Goal: Task Accomplishment & Management: Manage account settings

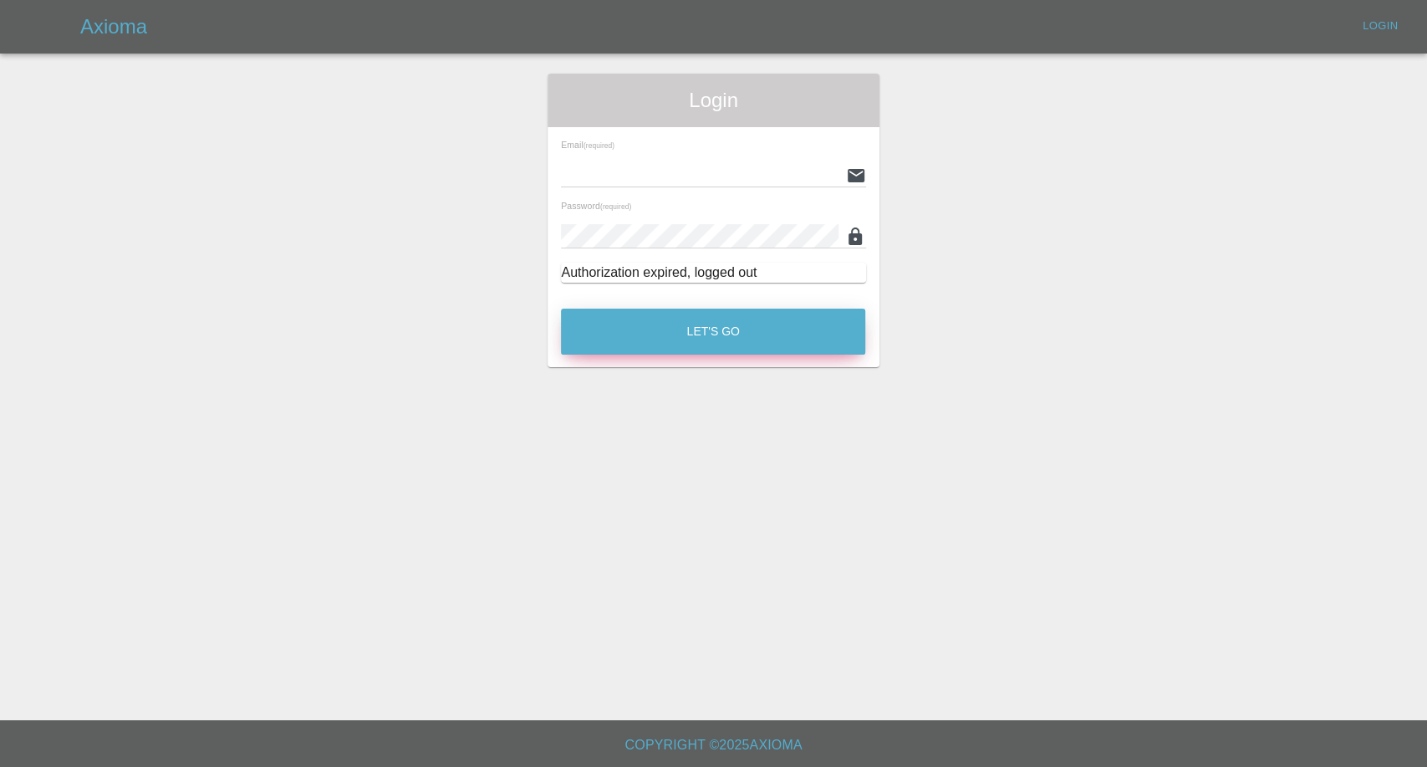
type input "afreen@axioma.co.uk"
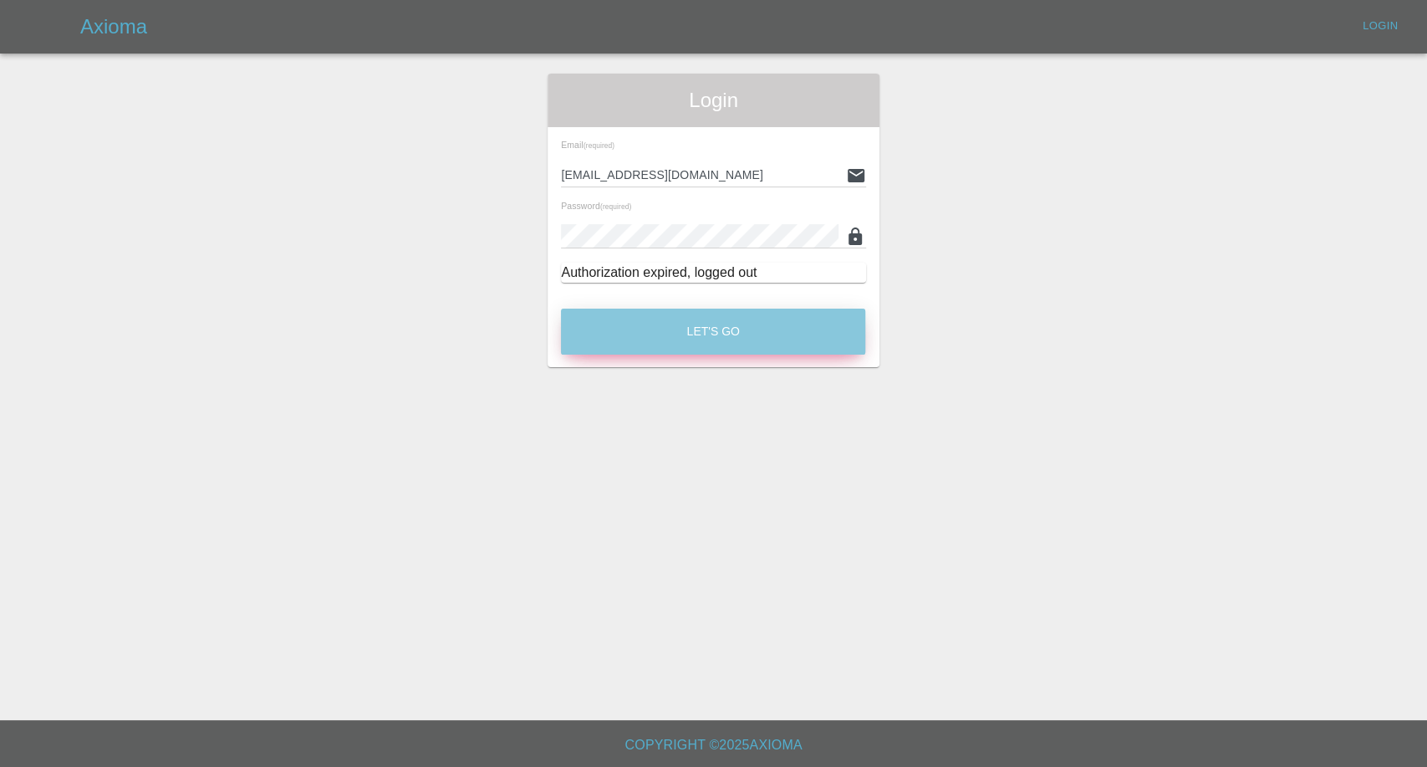
click at [722, 333] on button "Let's Go" at bounding box center [713, 332] width 304 height 46
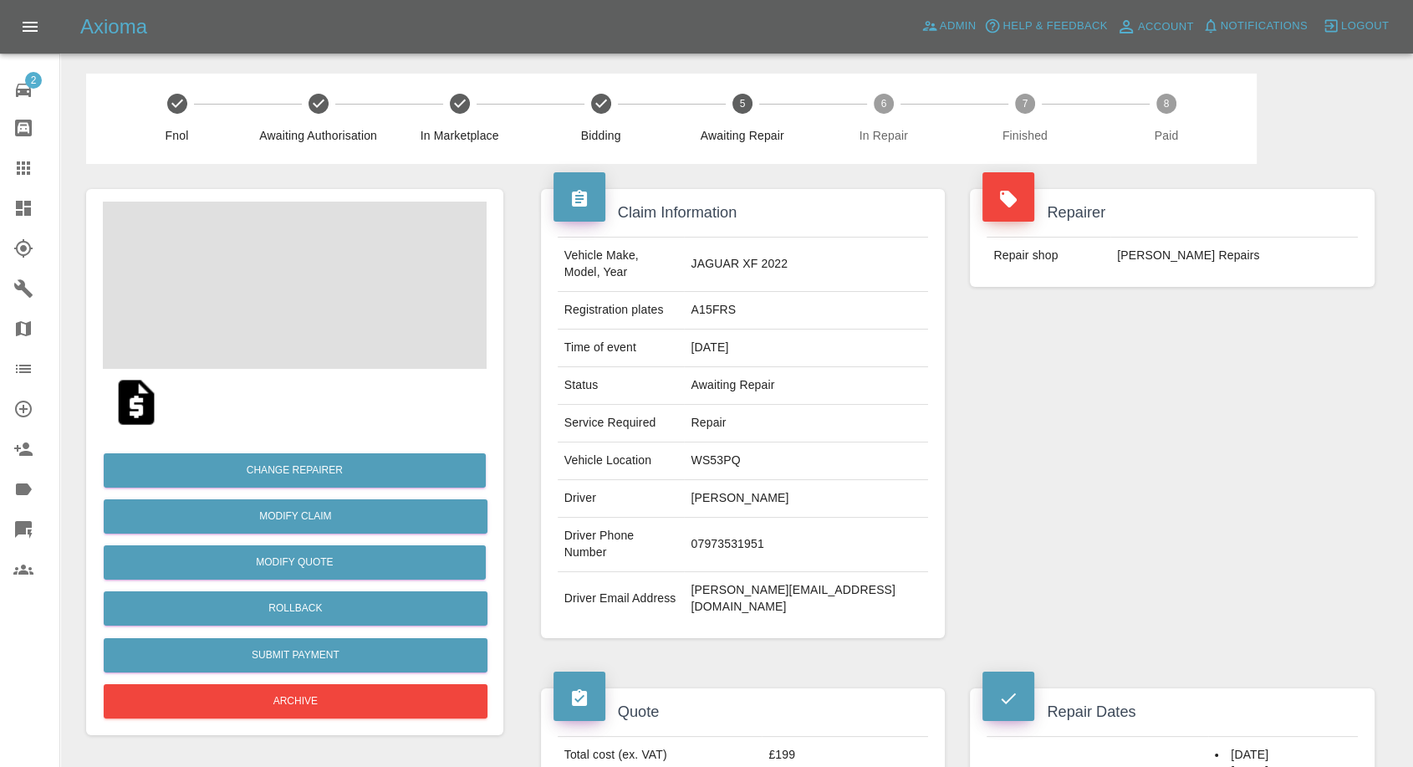
click at [799, 518] on td "07973531951" at bounding box center [806, 545] width 244 height 54
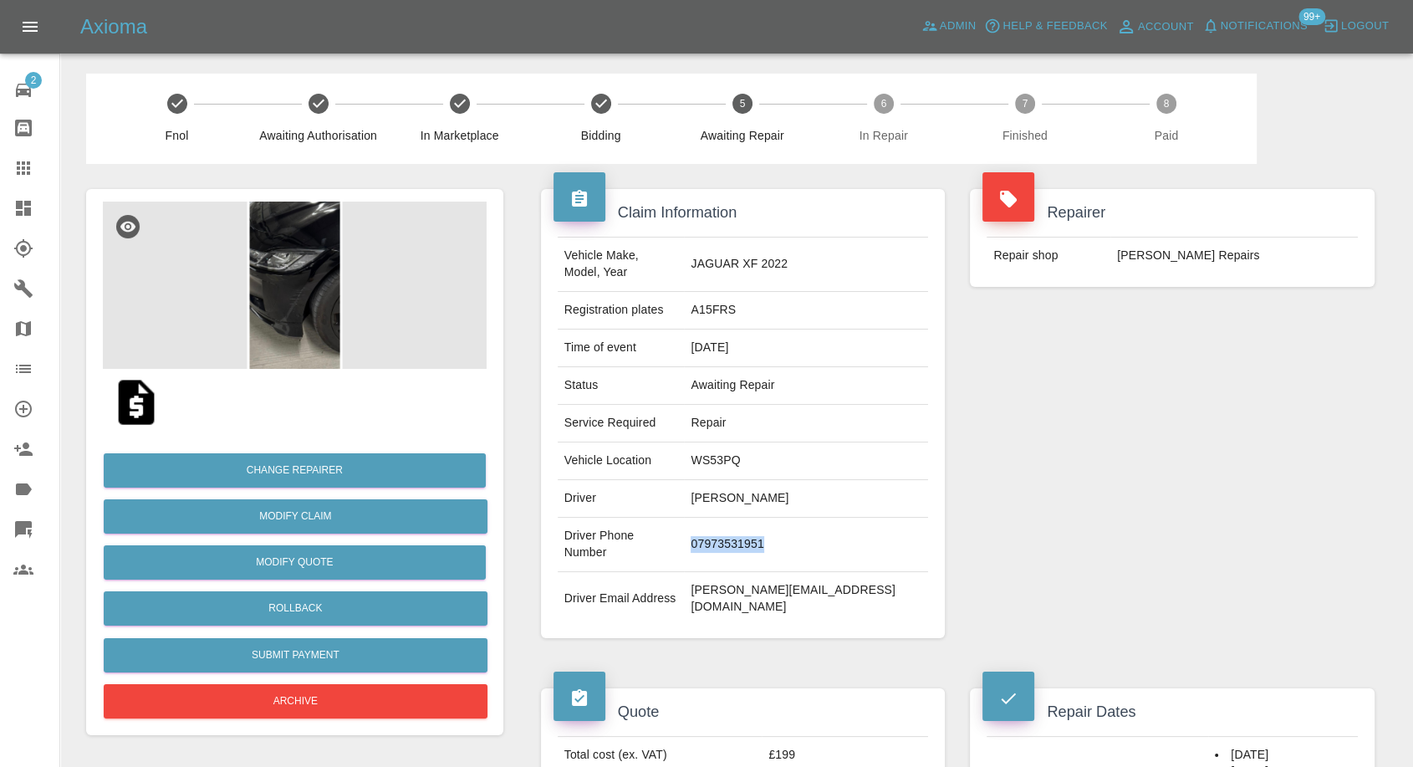
click at [799, 518] on td "07973531951" at bounding box center [806, 545] width 244 height 54
click at [771, 663] on div "Quote Total cost (ex. VAT) £199 Repairer cost (ex. VAT) £120 Quoted by Ankur Me…" at bounding box center [743, 774] width 430 height 223
click at [807, 572] on td "s.kalkat@btinternet.com" at bounding box center [806, 599] width 244 height 54
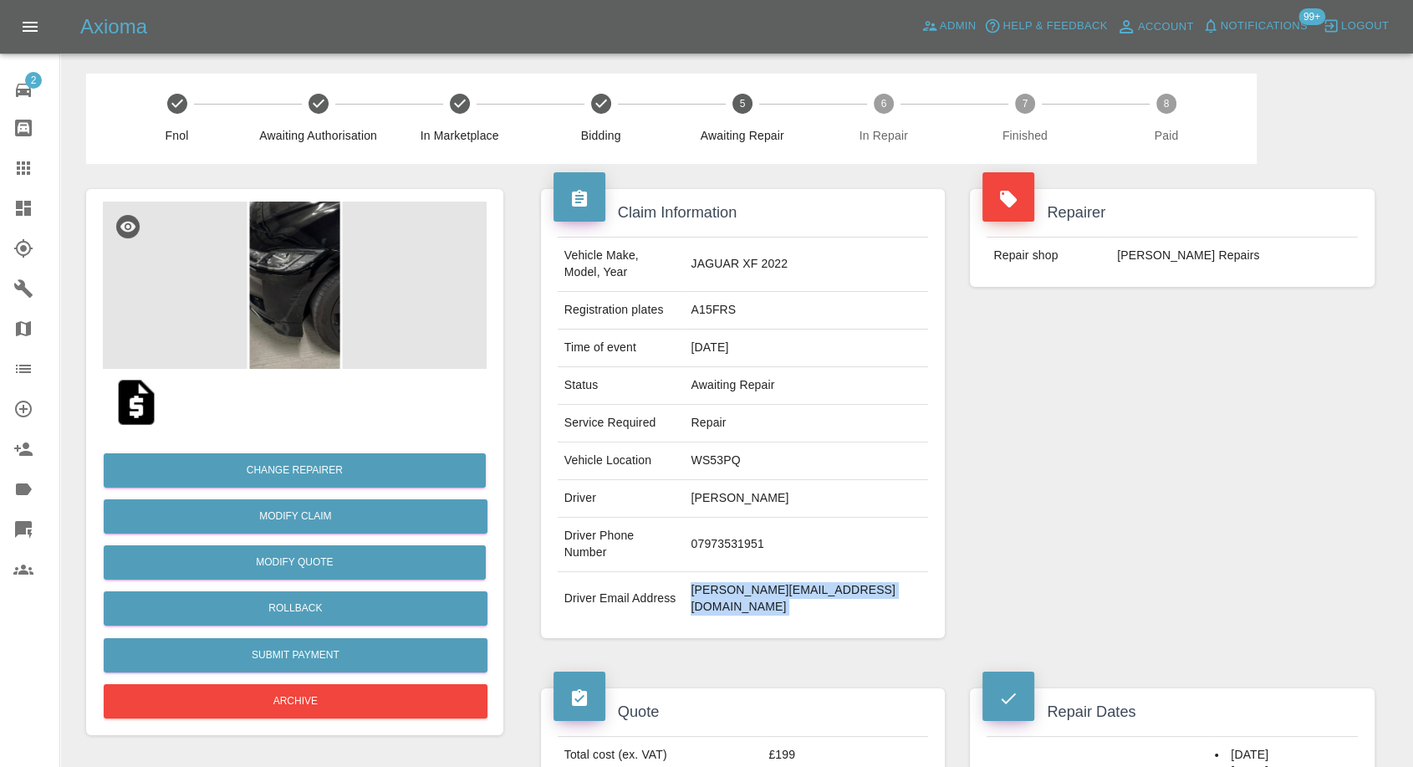
copy div "s.kalkat@btinternet.com"
click at [763, 295] on td "A15FRS" at bounding box center [806, 311] width 244 height 38
copy td "A15FRS"
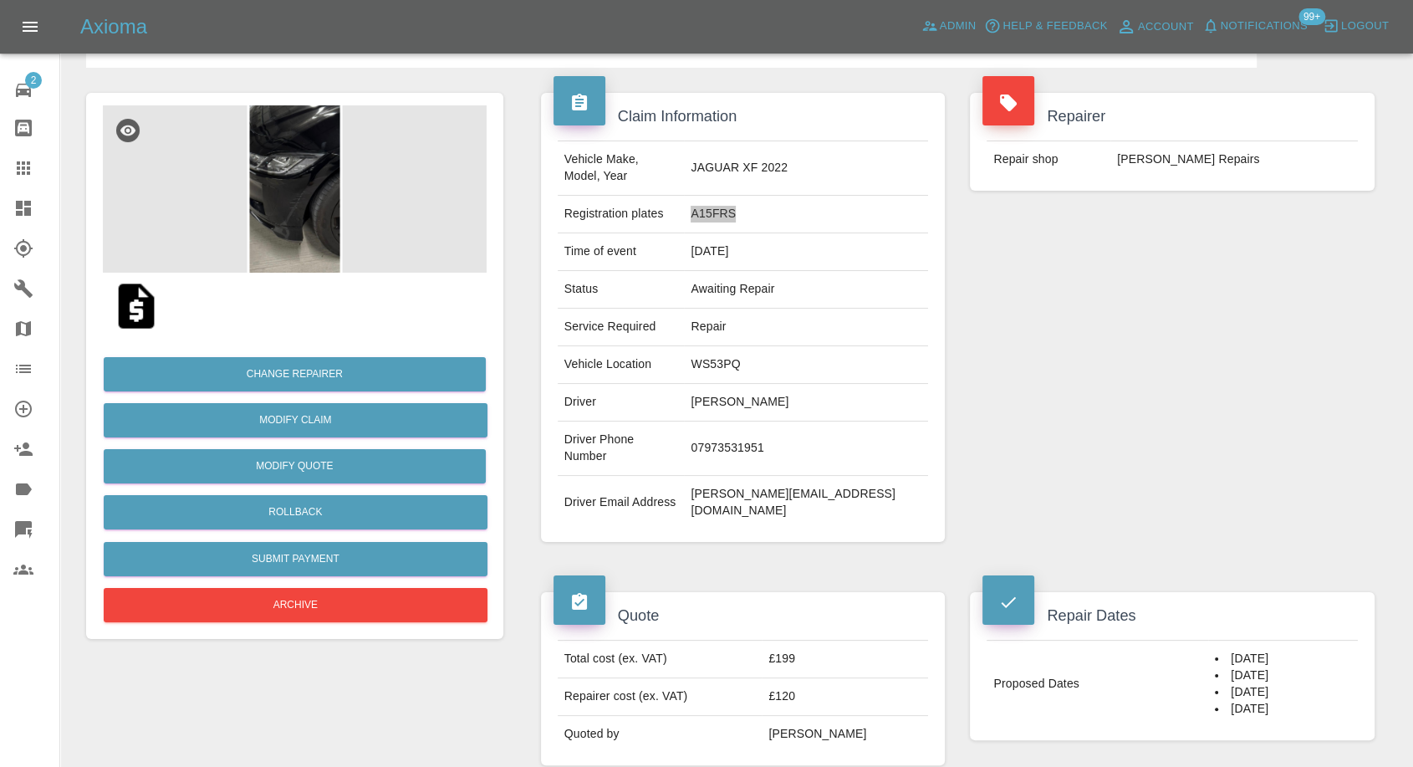
scroll to position [93, 0]
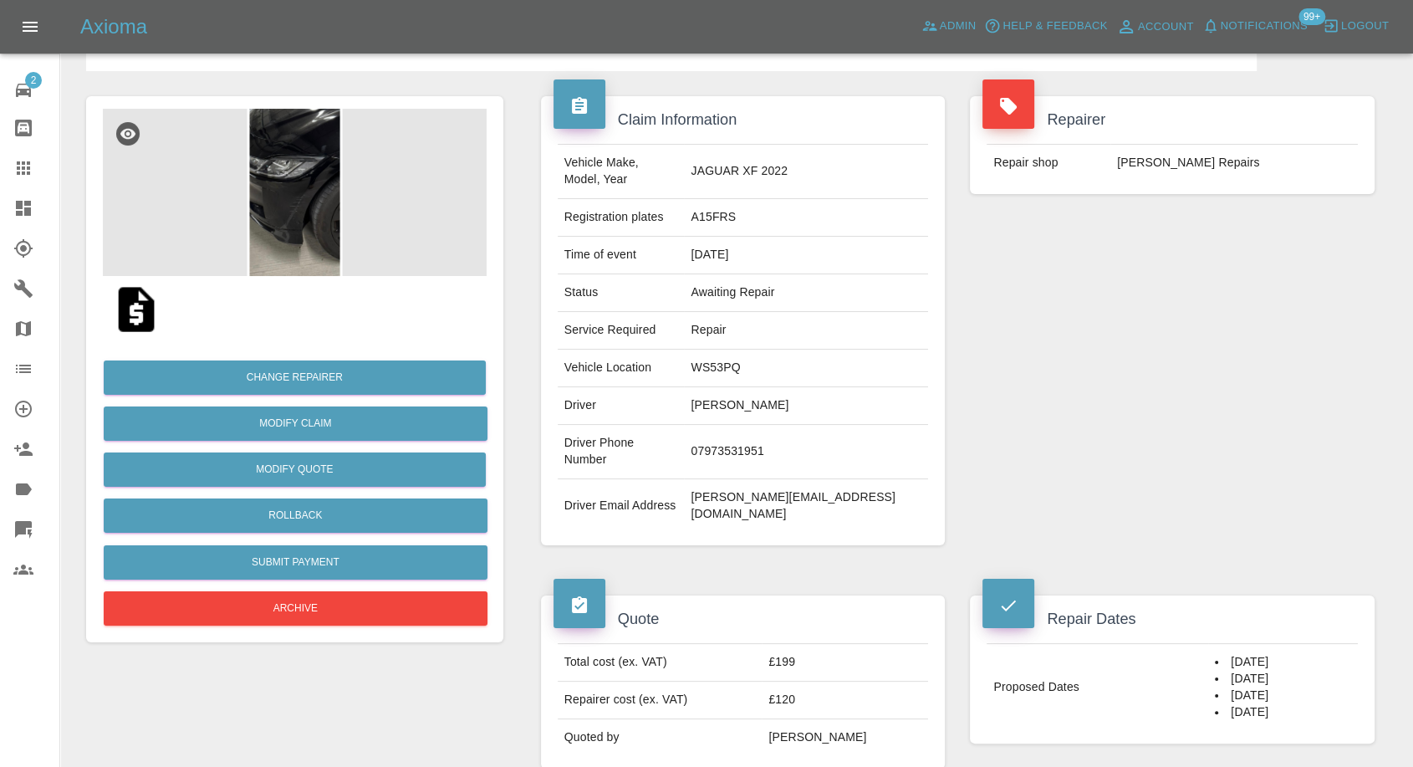
click at [775, 395] on td "Sandip Kalkat" at bounding box center [806, 406] width 244 height 38
copy td "Sandip"
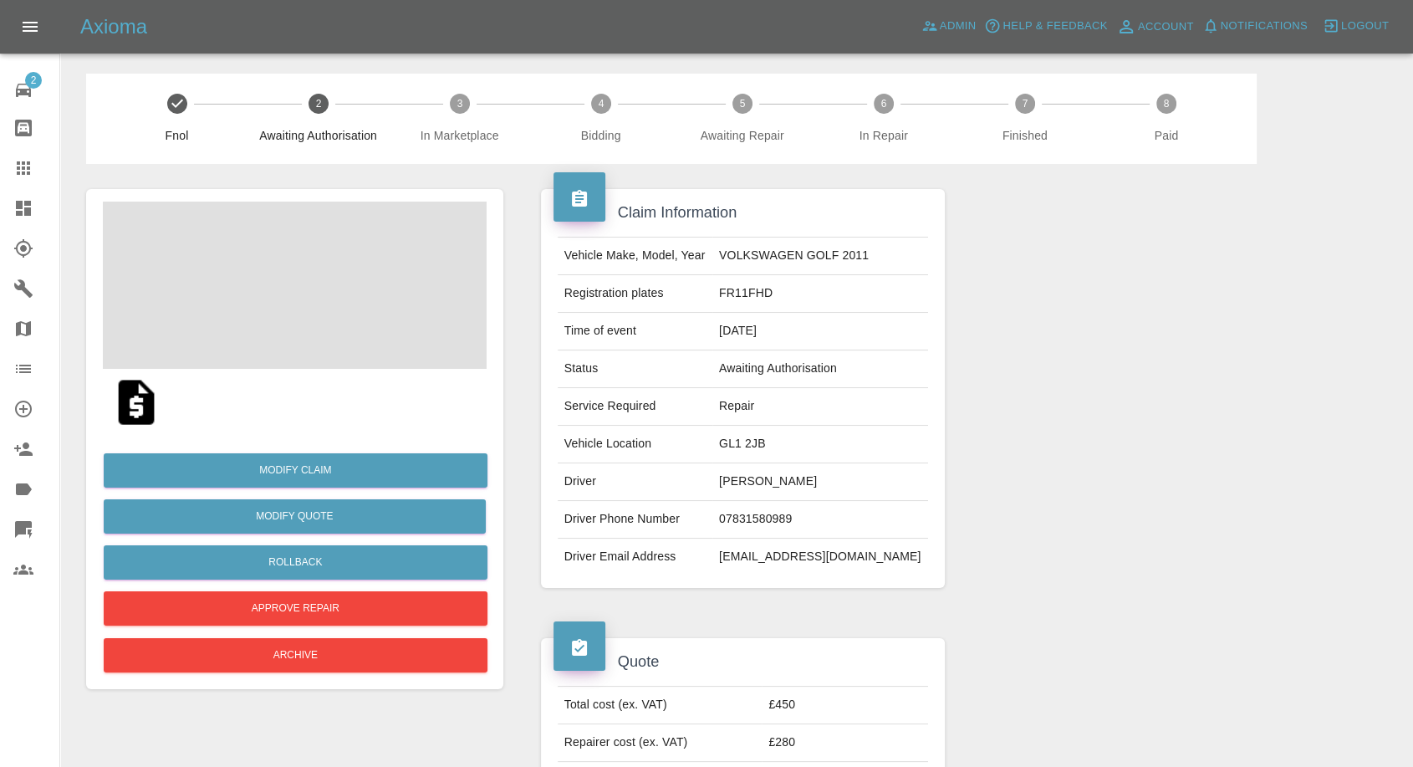
click at [767, 477] on td "[PERSON_NAME]" at bounding box center [820, 482] width 216 height 38
click at [765, 477] on td "Liam Le Roux" at bounding box center [820, 482] width 216 height 38
copy td "Liam Le Roux"
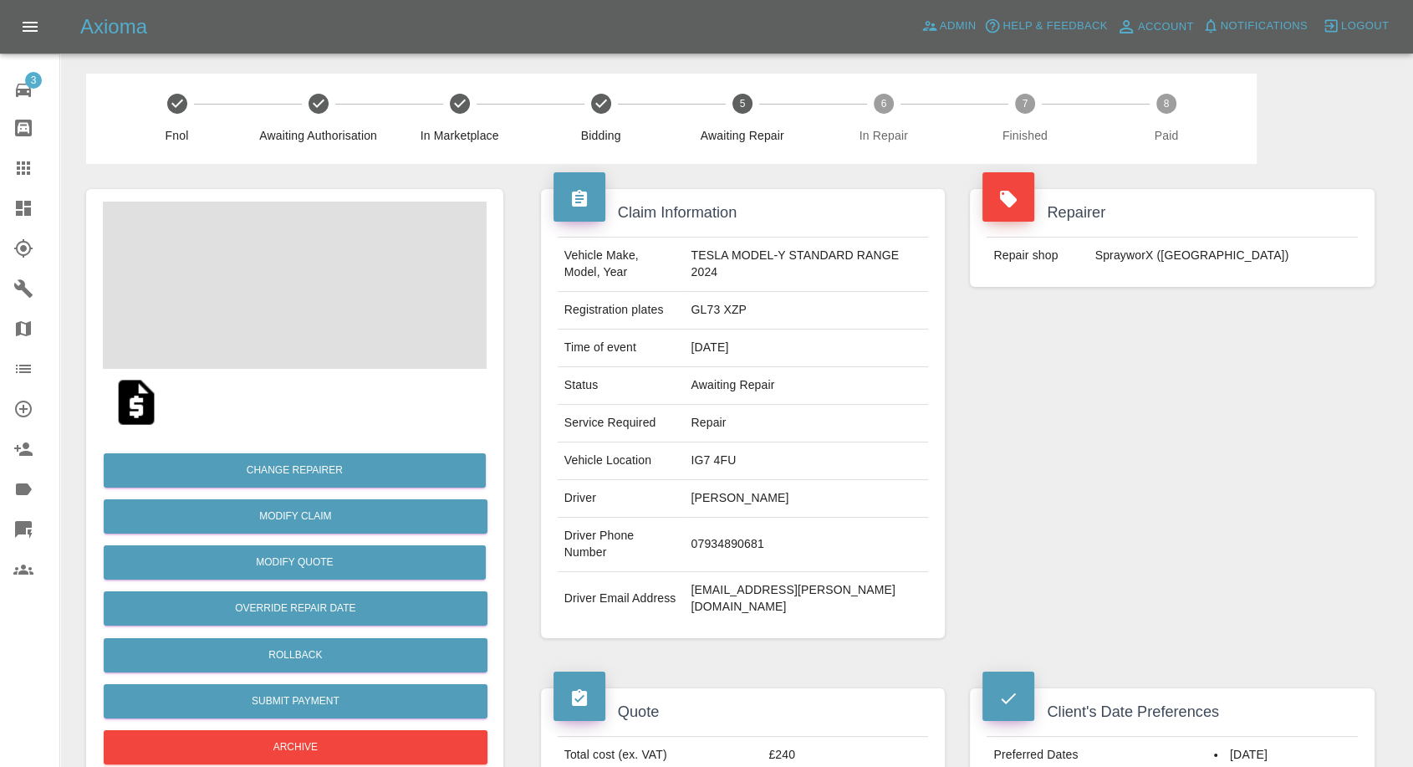
click at [715, 492] on td "Zena Kane" at bounding box center [806, 499] width 244 height 38
copy td "Zena Kane"
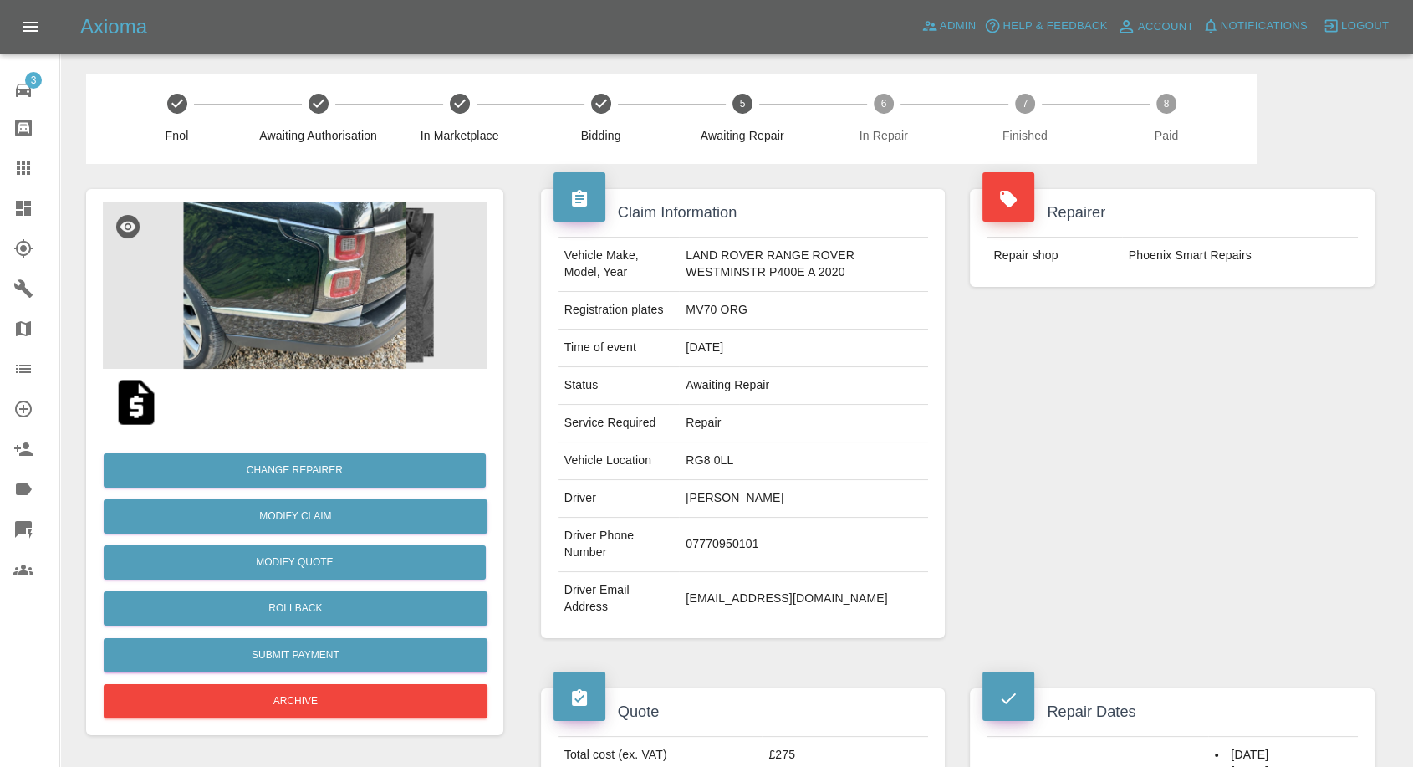
click at [696, 541] on td "07770950101" at bounding box center [803, 545] width 249 height 54
copy td "07770950101"
click at [1007, 523] on div "Repairer Repair shop Phoenix Smart Repairs" at bounding box center [1172, 413] width 430 height 499
click at [697, 495] on td "[PERSON_NAME]" at bounding box center [803, 499] width 249 height 38
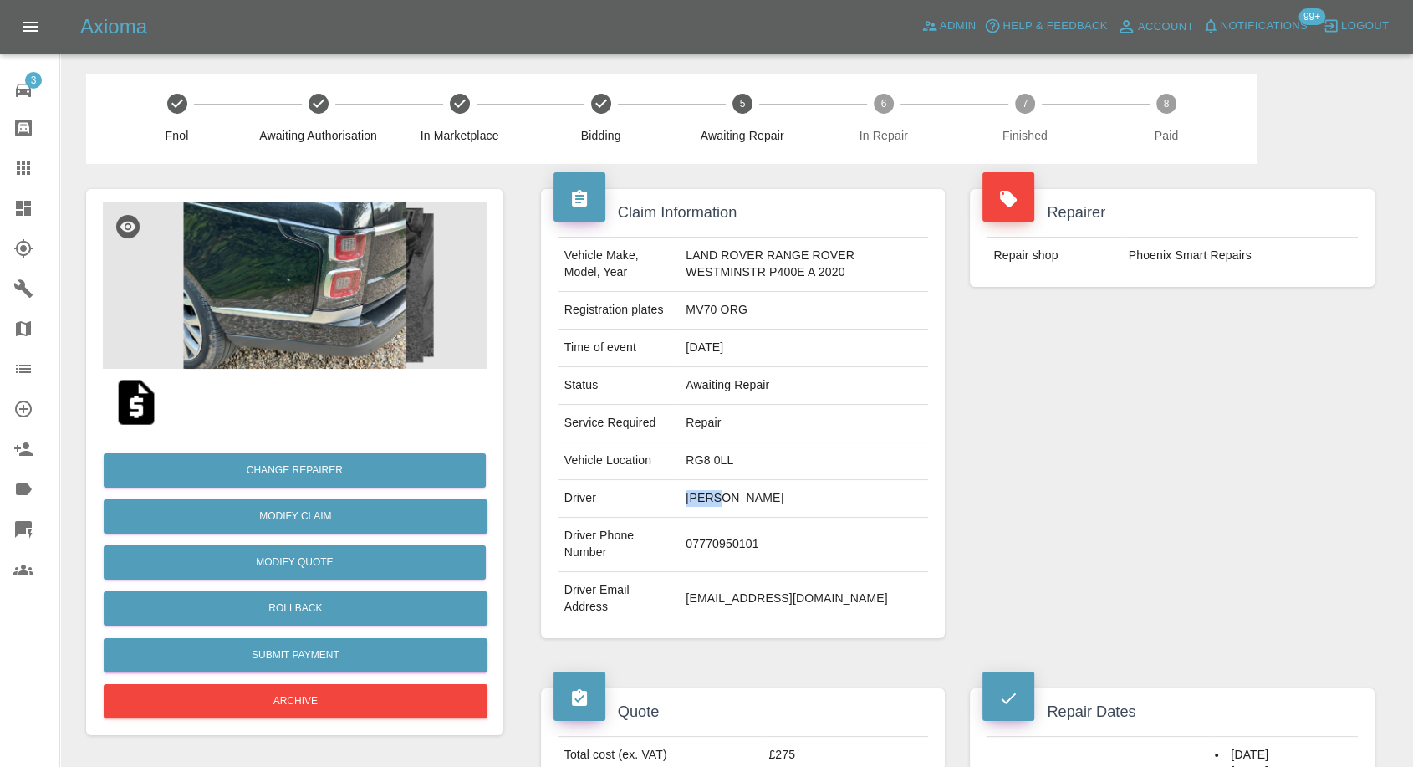
click at [697, 495] on td "[PERSON_NAME]" at bounding box center [803, 499] width 249 height 38
copy td "Theo"
click at [1197, 248] on td "Phoenix Smart Repairs" at bounding box center [1240, 255] width 236 height 37
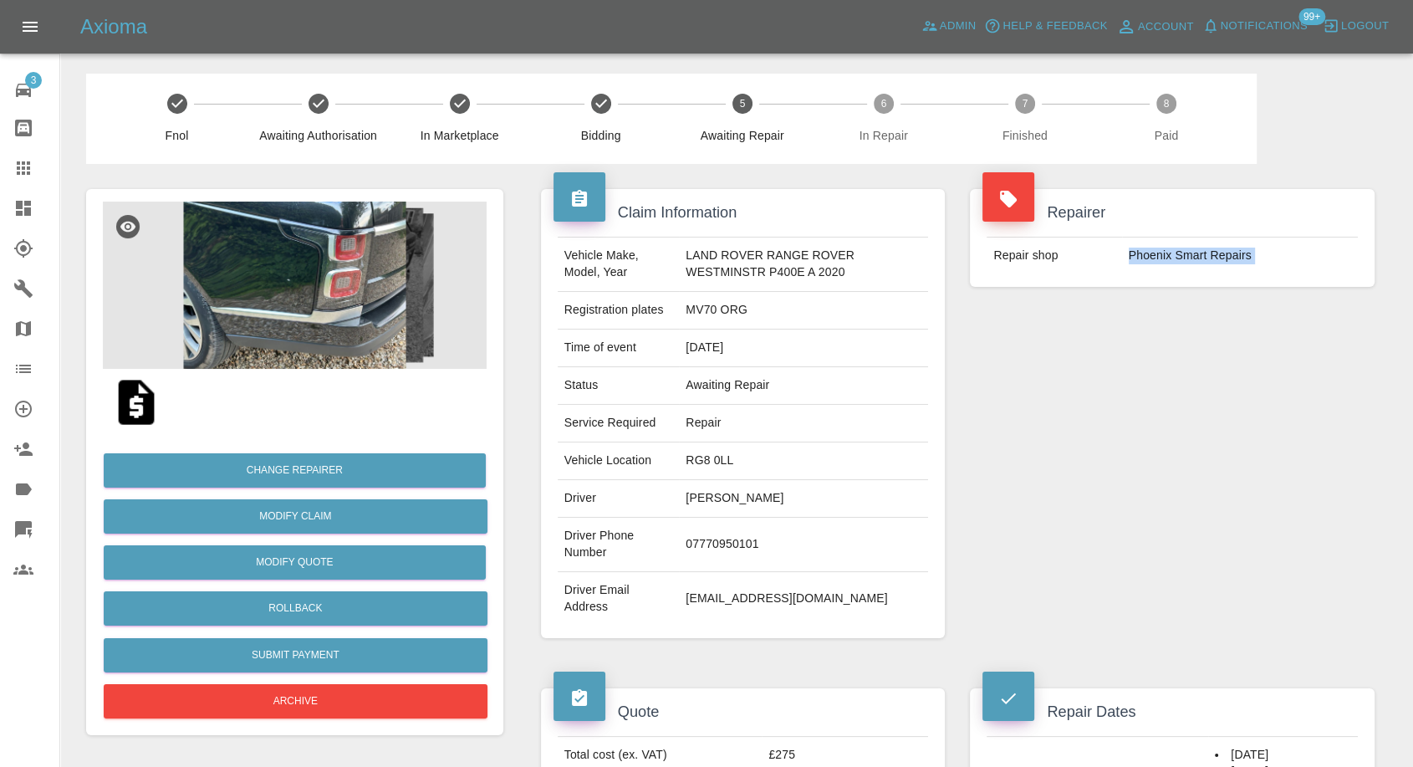
copy div "Phoenix Smart Repairs"
click at [33, 287] on div at bounding box center [36, 288] width 47 height 20
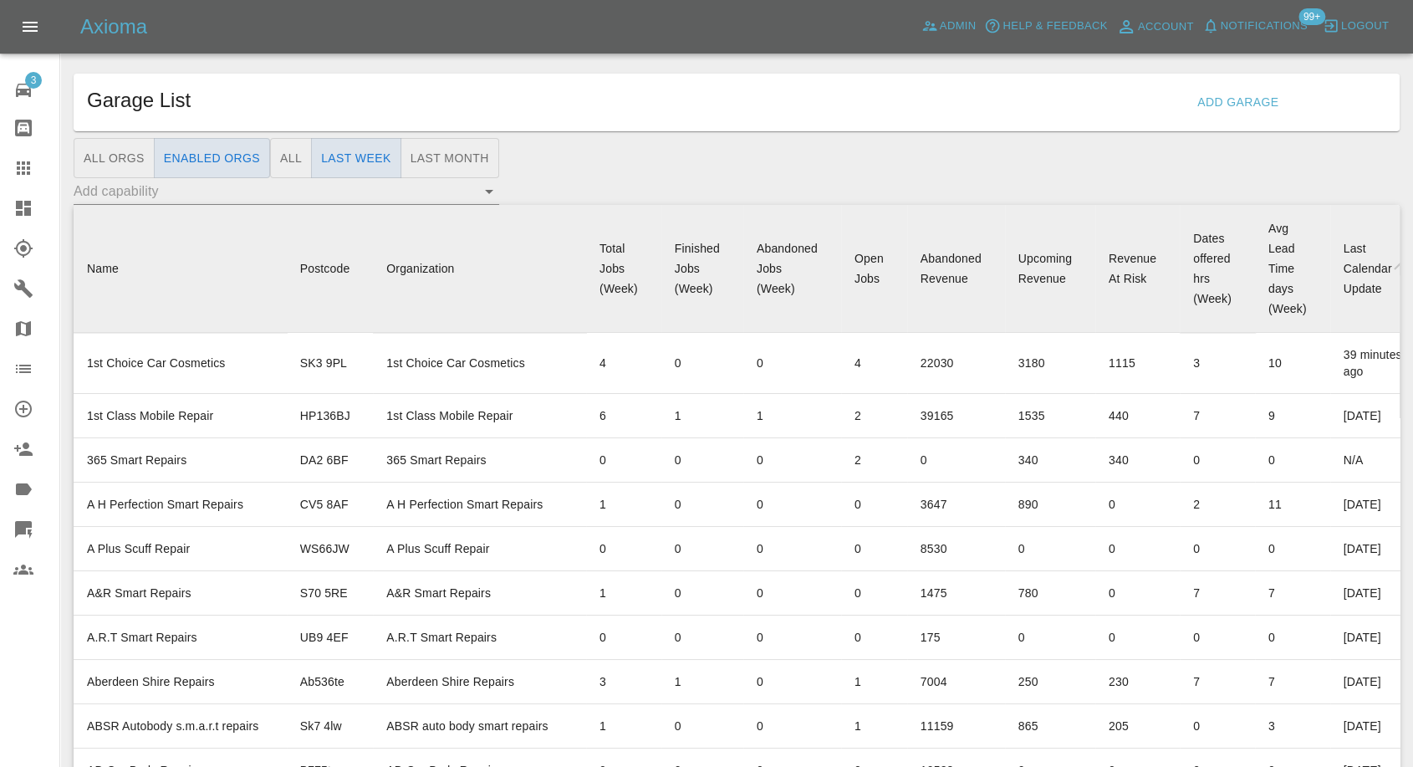
scroll to position [7998, 0]
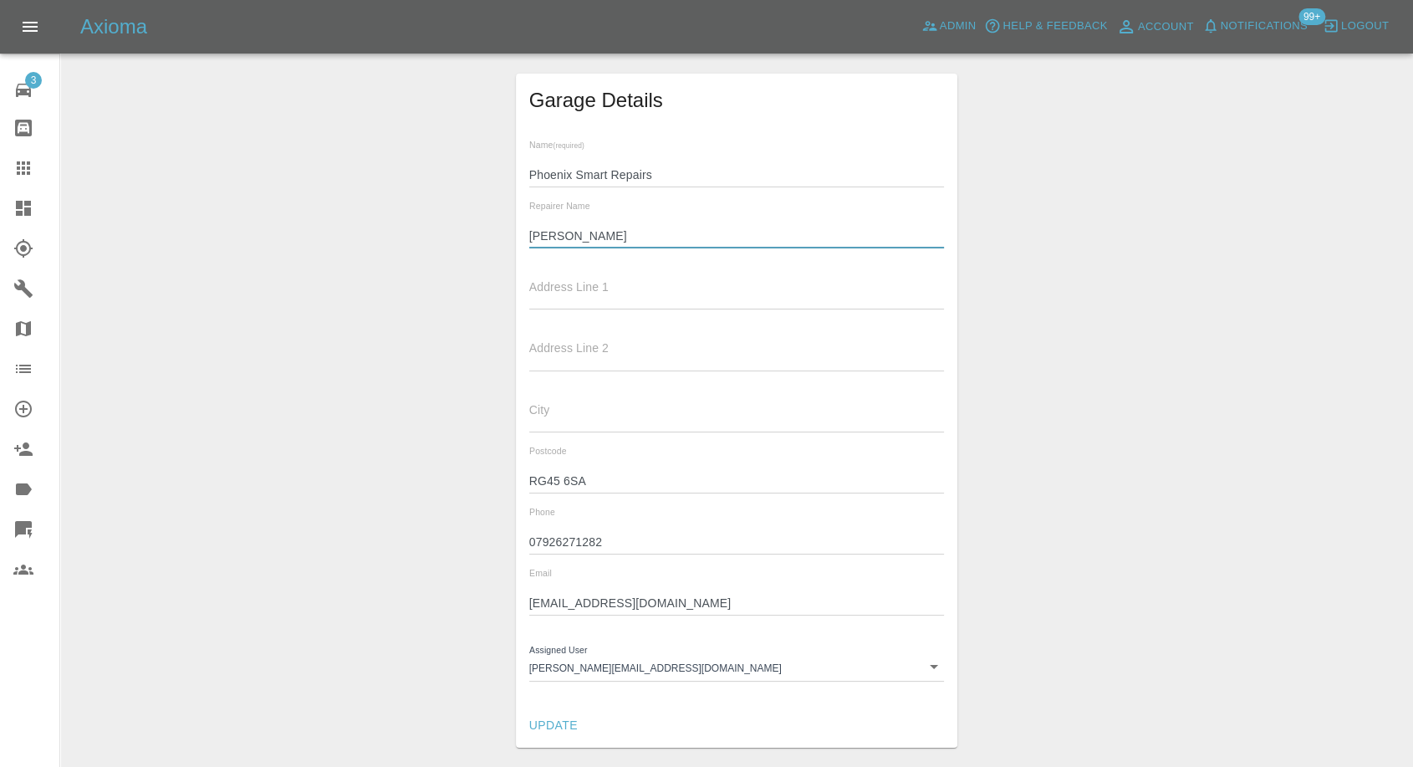
click at [539, 227] on input "Charlie" at bounding box center [737, 236] width 416 height 24
click at [575, 544] on input "07926271282" at bounding box center [737, 542] width 416 height 24
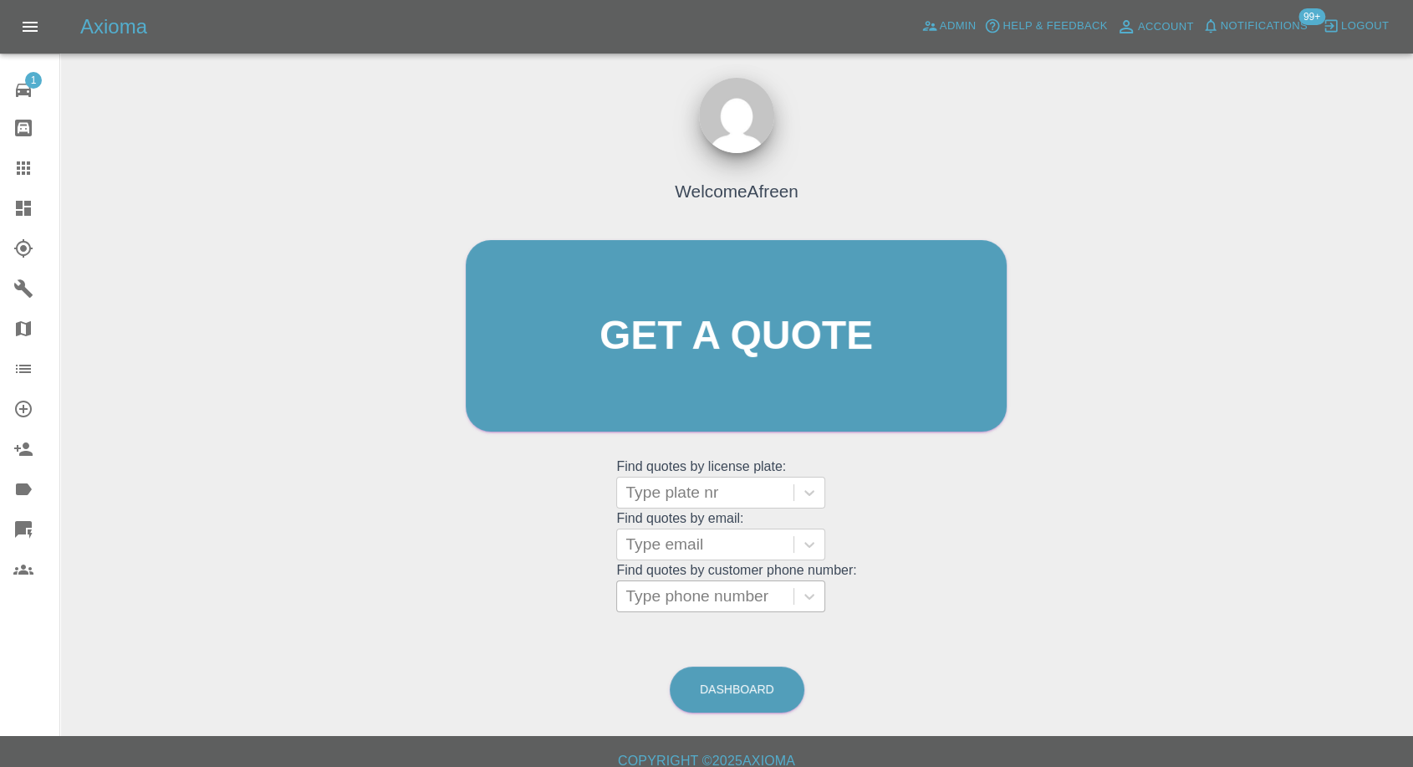
drag, startPoint x: 0, startPoint y: 0, endPoint x: 717, endPoint y: 597, distance: 933.4
click at [722, 591] on div at bounding box center [705, 595] width 160 height 23
paste input "+447915066741"
type input "+447915066741"
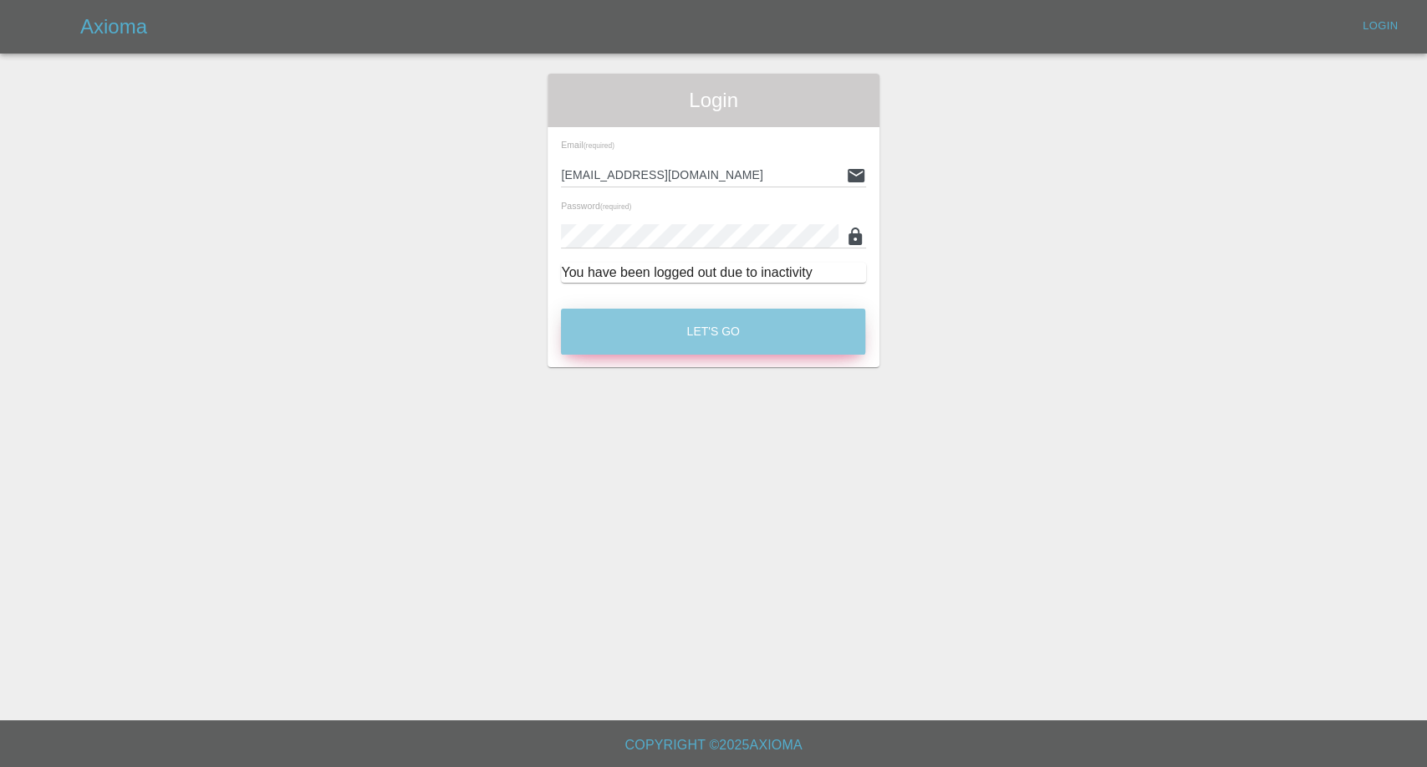
click at [734, 331] on button "Let's Go" at bounding box center [713, 332] width 304 height 46
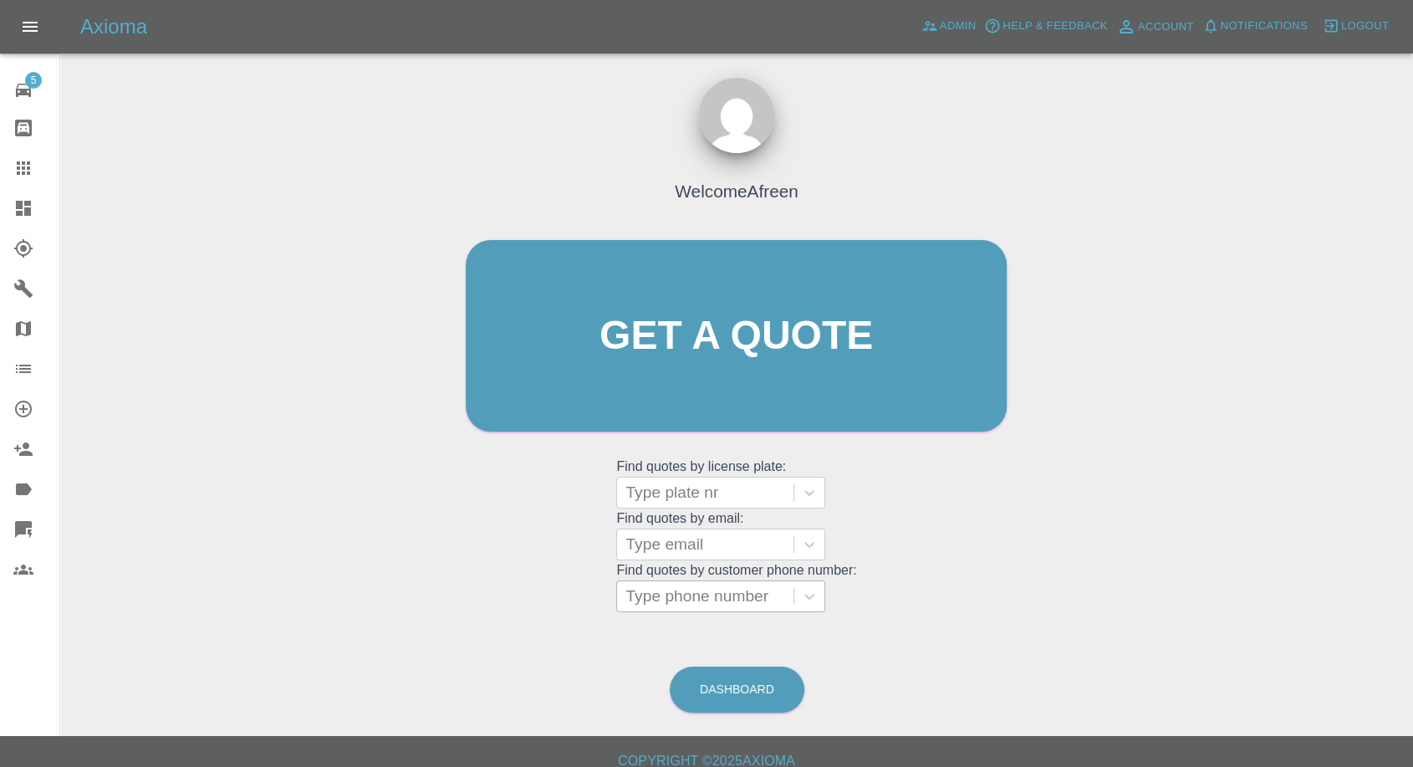
click at [685, 603] on div at bounding box center [705, 595] width 160 height 23
paste input "+447915066741"
drag, startPoint x: 658, startPoint y: 595, endPoint x: 322, endPoint y: 585, distance: 336.3
click at [322, 585] on div "Welcome Afreen Get a quote Get a quote Find quotes by license plate: Type plate…" at bounding box center [737, 415] width 1326 height 600
type input "07915066741"
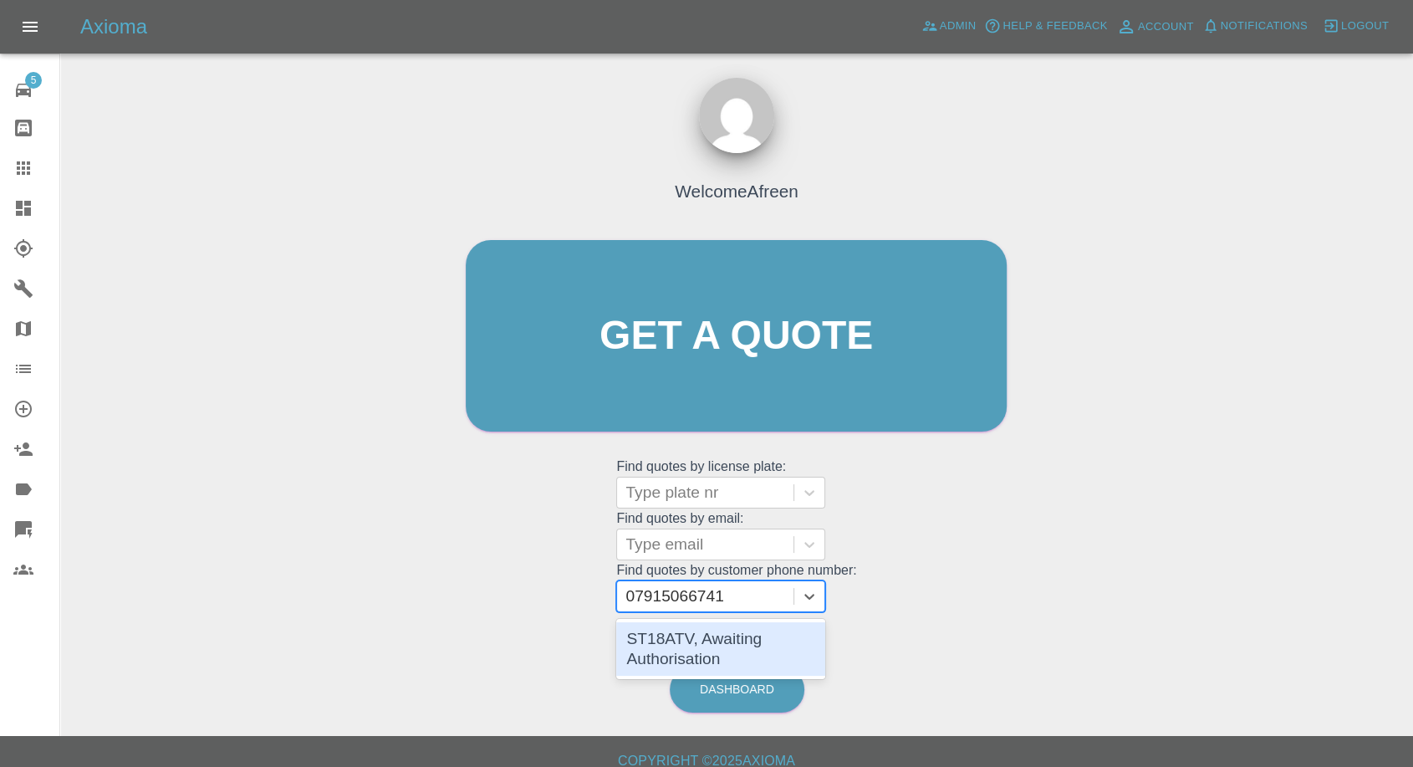
click at [680, 641] on div "ST18ATV, Awaiting Authorisation" at bounding box center [720, 649] width 209 height 54
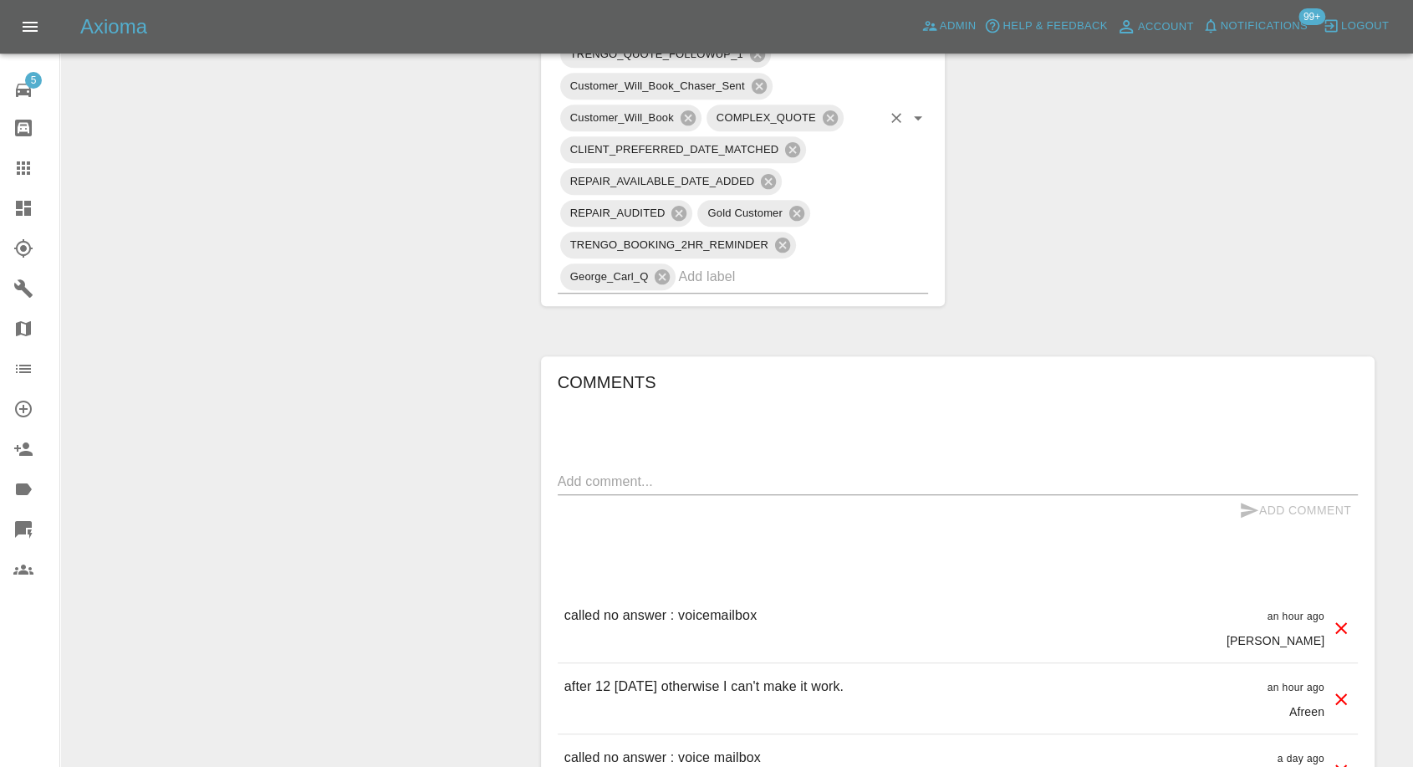
scroll to position [1022, 0]
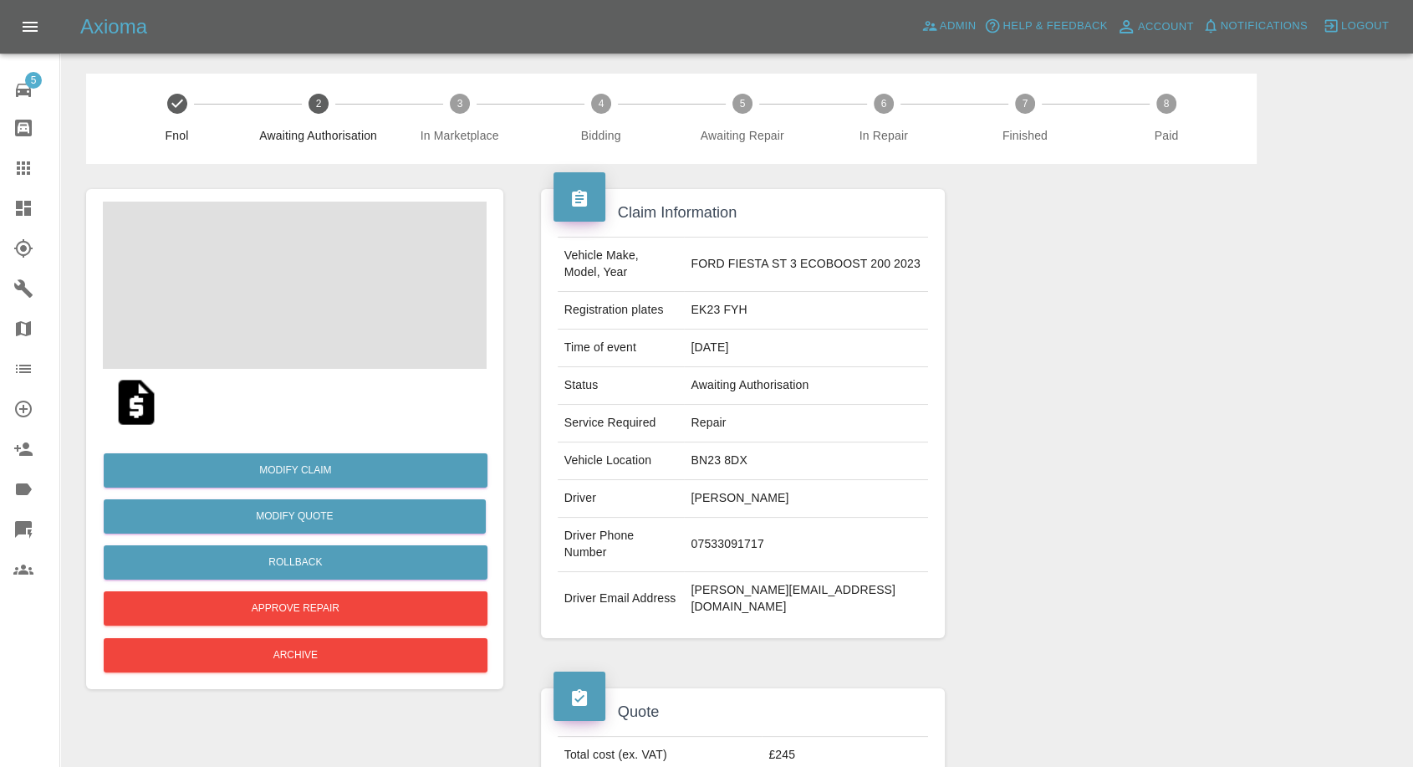
click at [741, 504] on td "ricky flanagan" at bounding box center [806, 499] width 244 height 38
copy td "ricky flanagan"
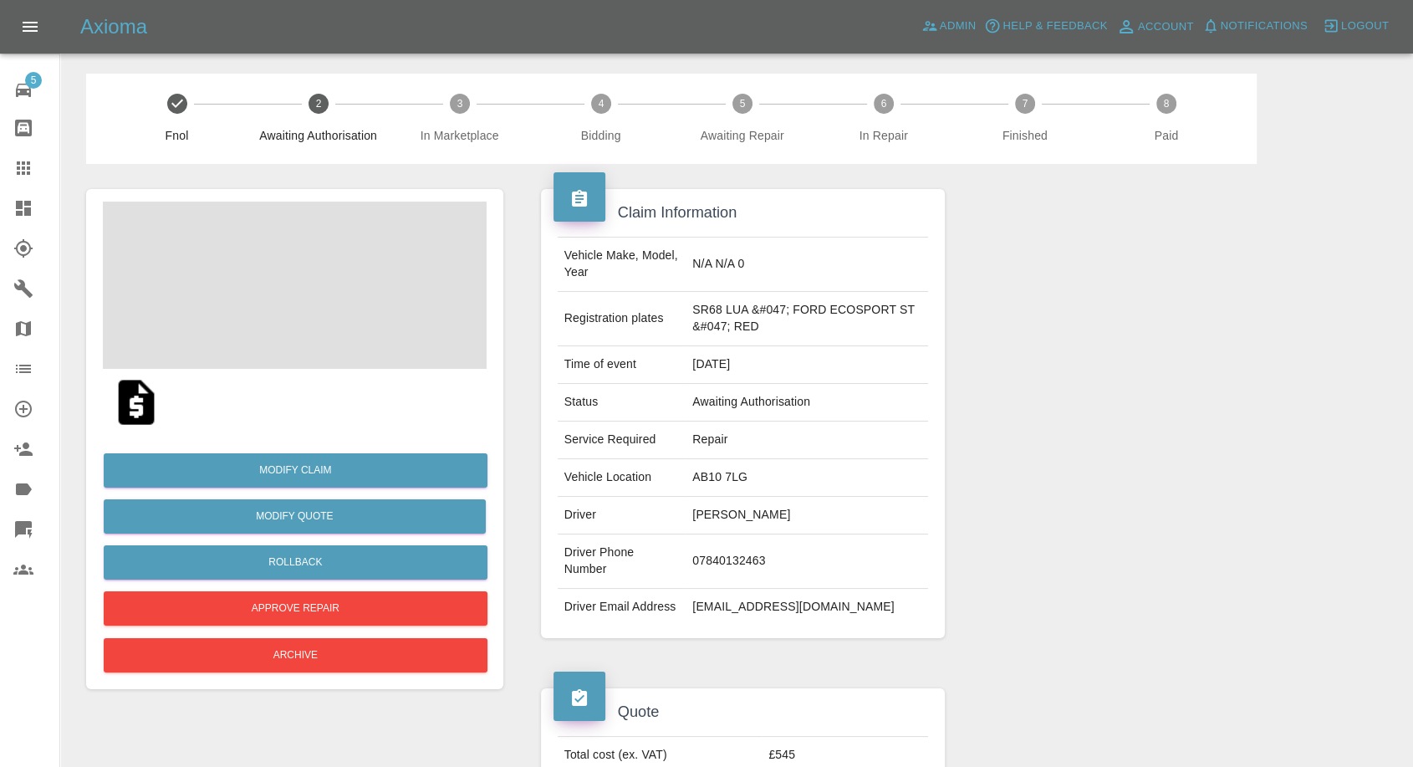
click at [714, 516] on td "[PERSON_NAME]" at bounding box center [807, 516] width 242 height 38
copy td "[PERSON_NAME]"
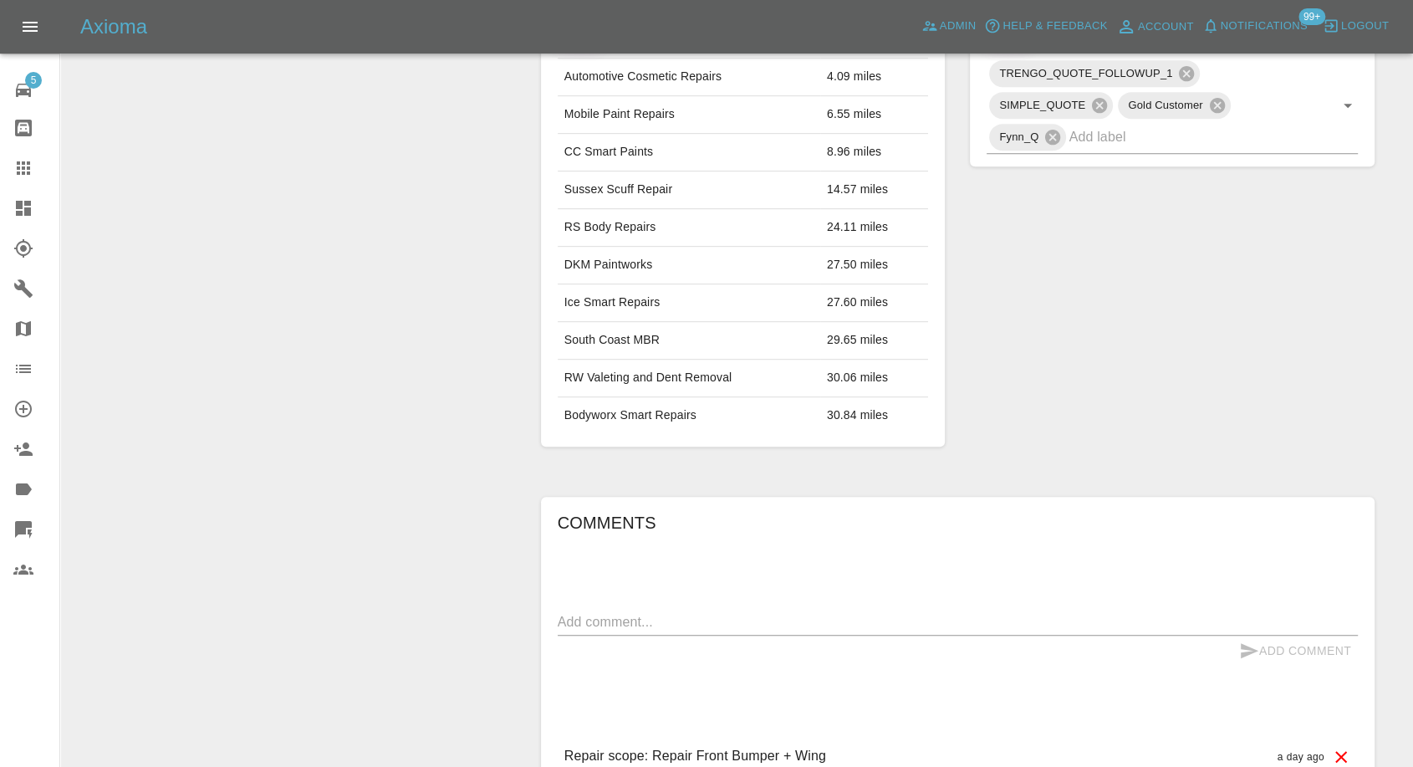
scroll to position [743, 0]
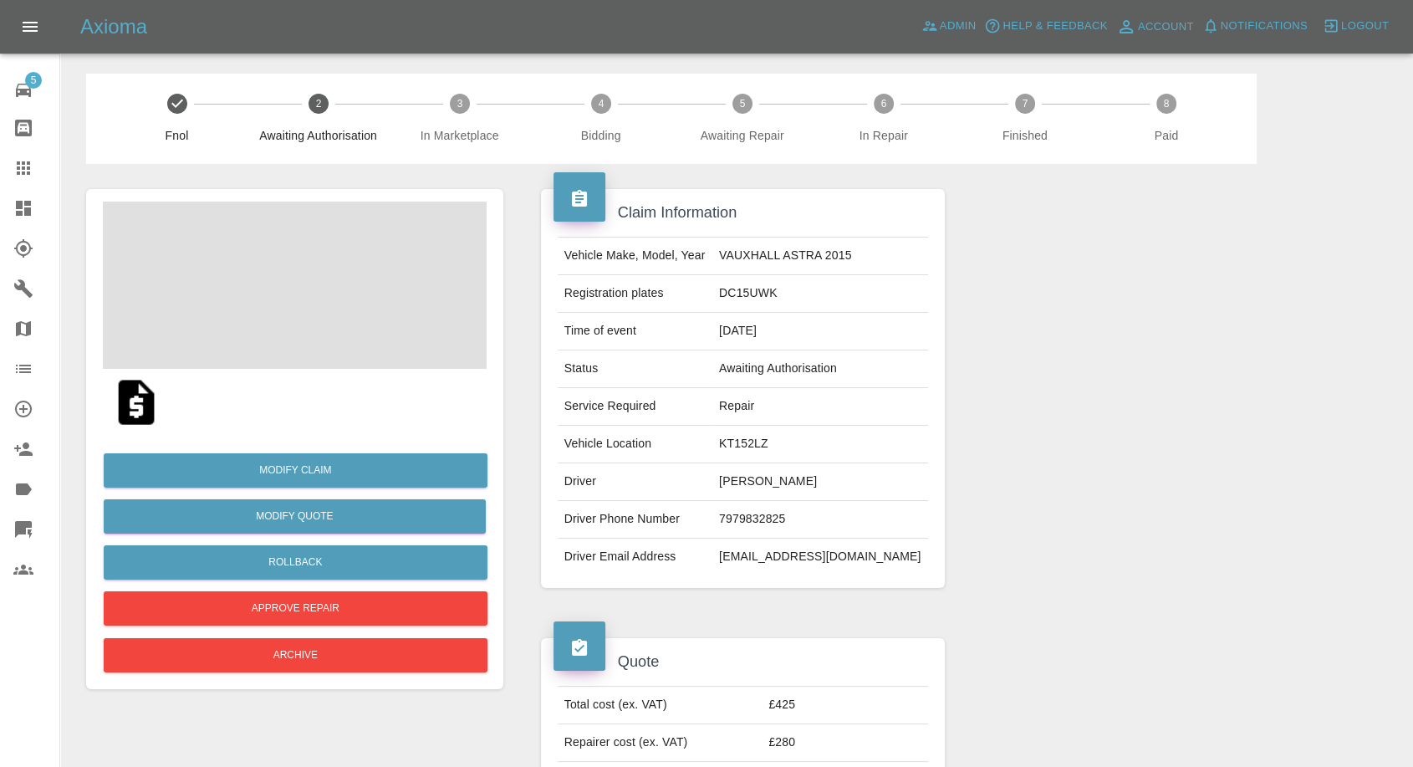
click at [768, 482] on td "Rahul Parmar" at bounding box center [820, 482] width 216 height 38
click at [773, 476] on td "Rahul Parmar" at bounding box center [820, 482] width 216 height 38
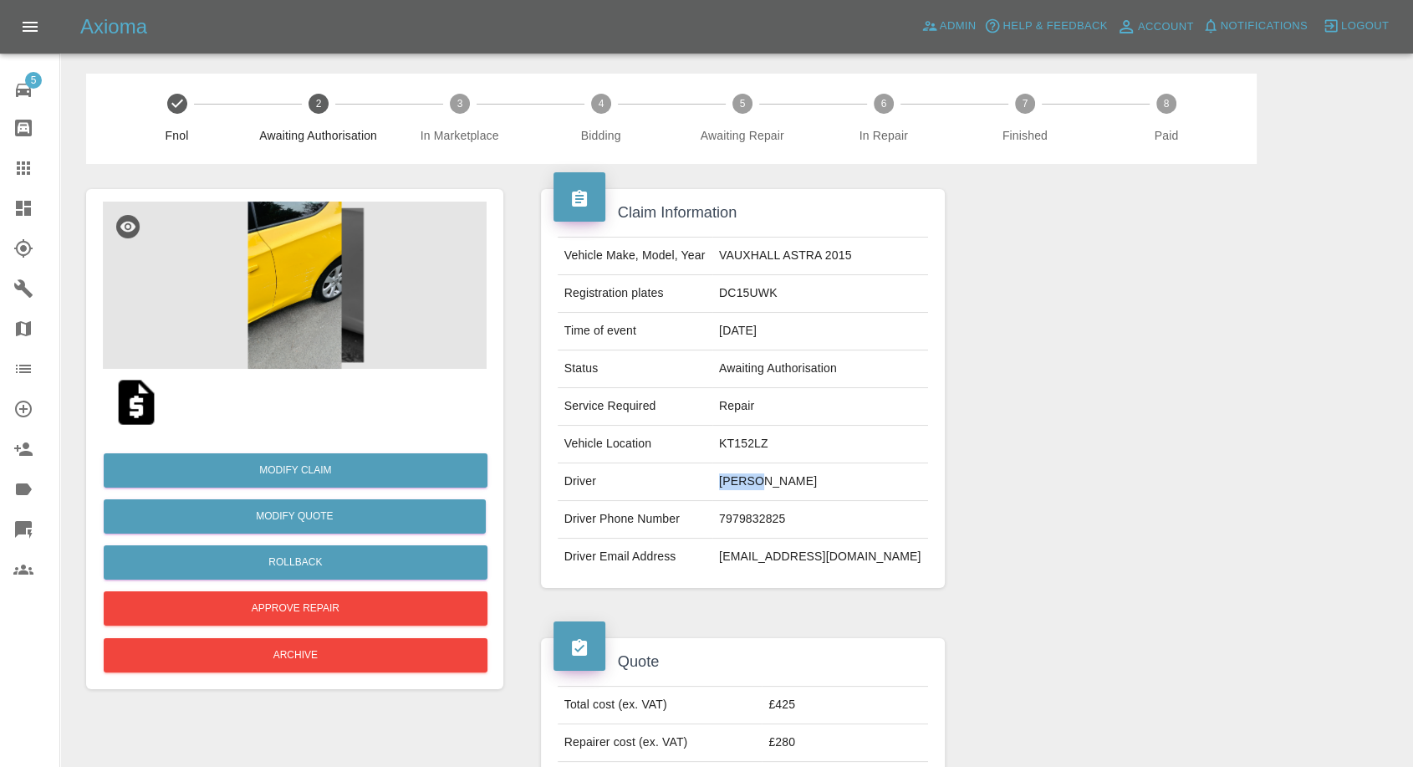
click at [768, 469] on td "Rahul Parmar" at bounding box center [820, 482] width 216 height 38
click at [8, 168] on link "Claims" at bounding box center [29, 168] width 59 height 40
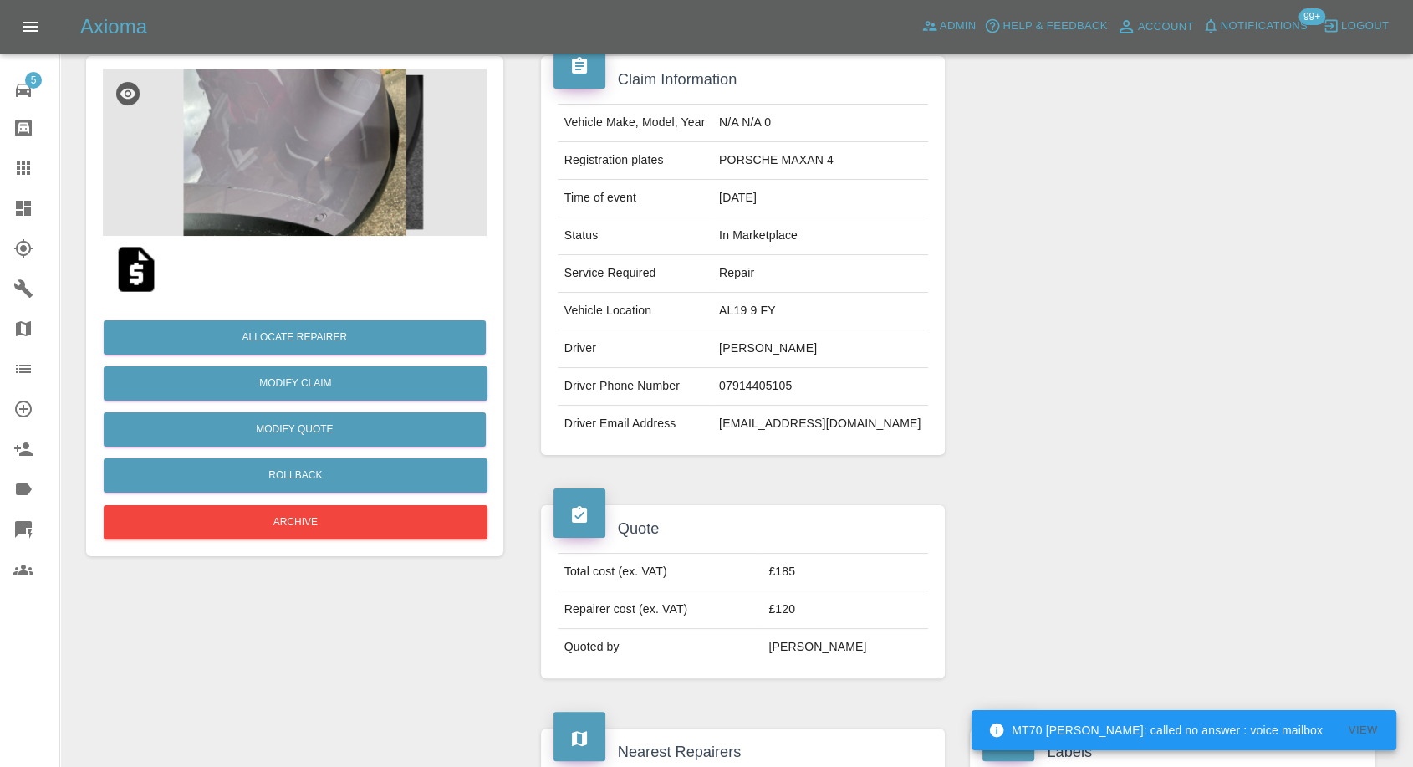
scroll to position [131, 0]
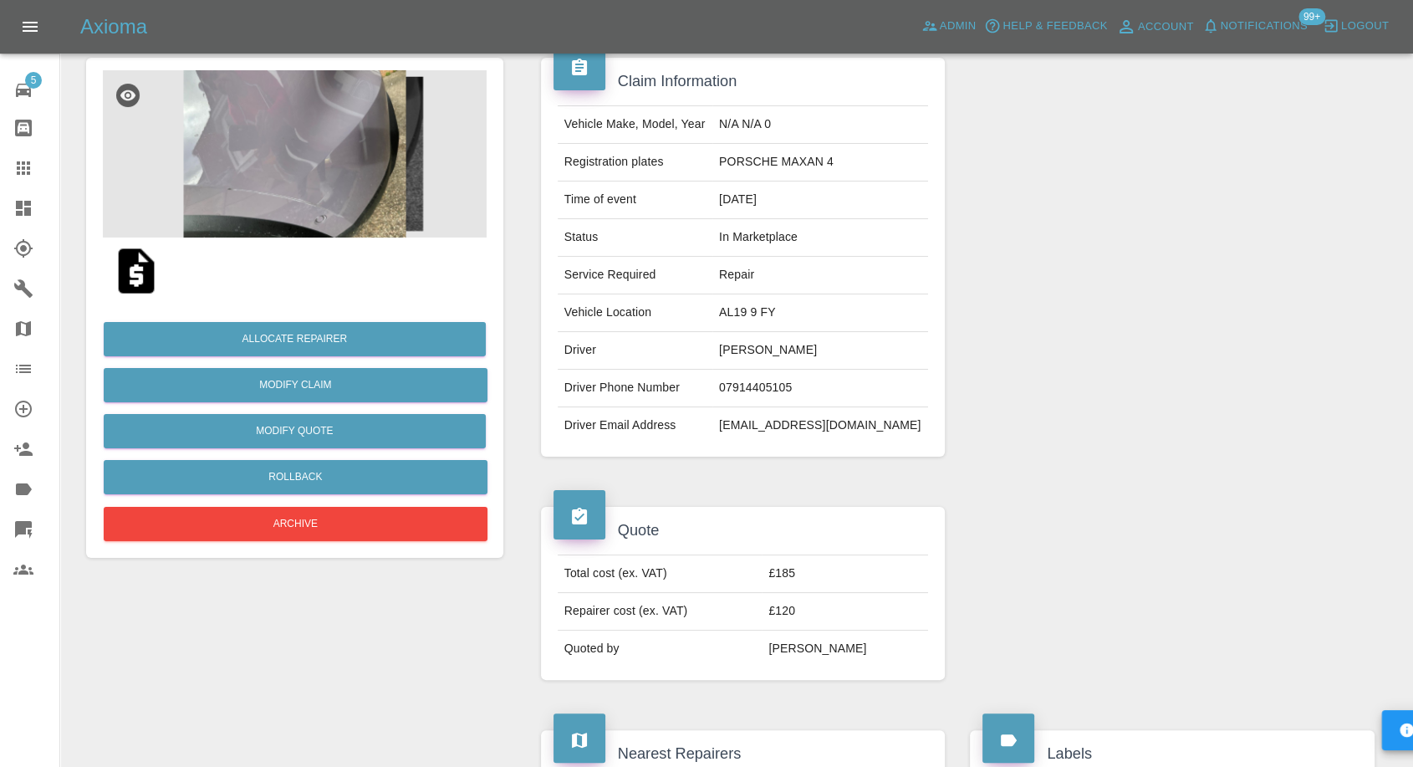
click at [140, 289] on img at bounding box center [137, 271] width 54 height 54
click at [147, 262] on img at bounding box center [137, 271] width 54 height 54
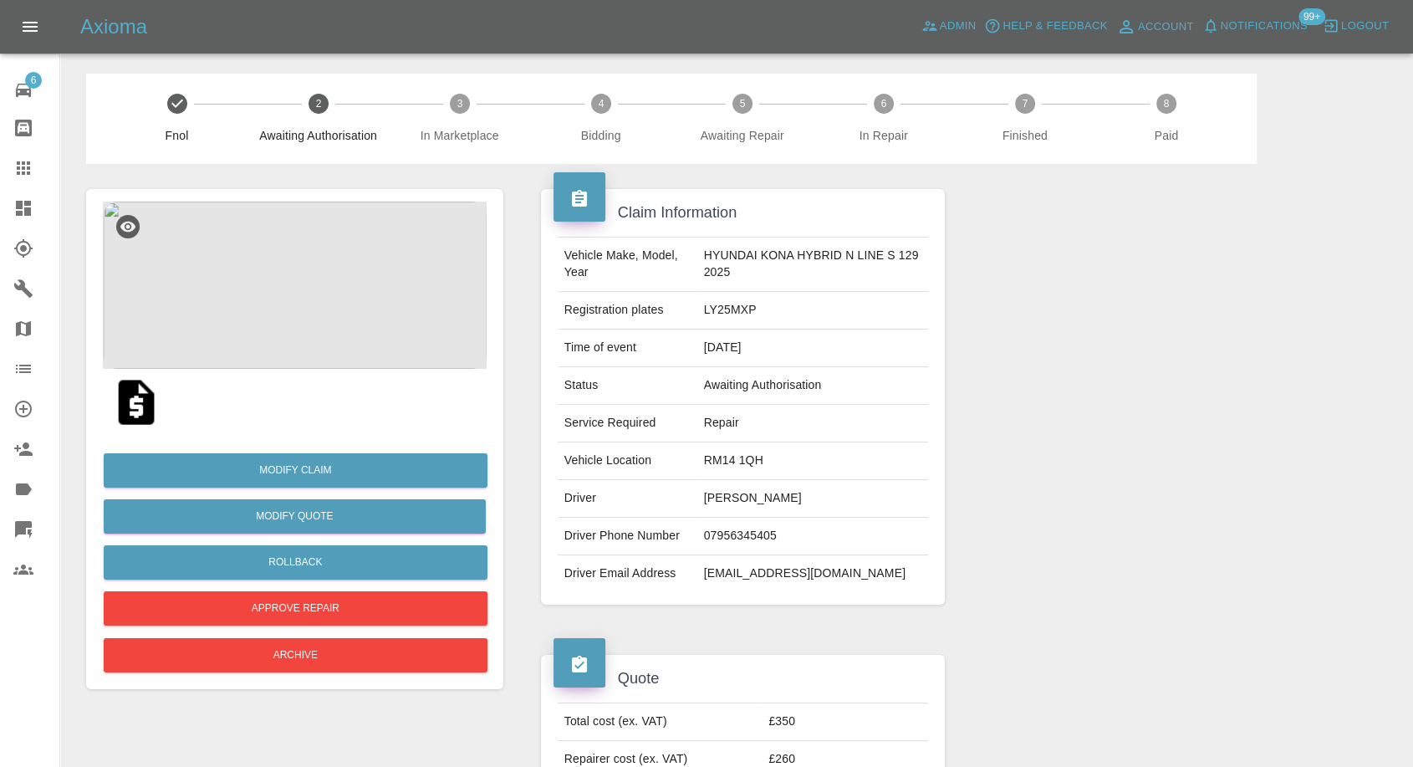
click at [292, 347] on img at bounding box center [295, 285] width 384 height 167
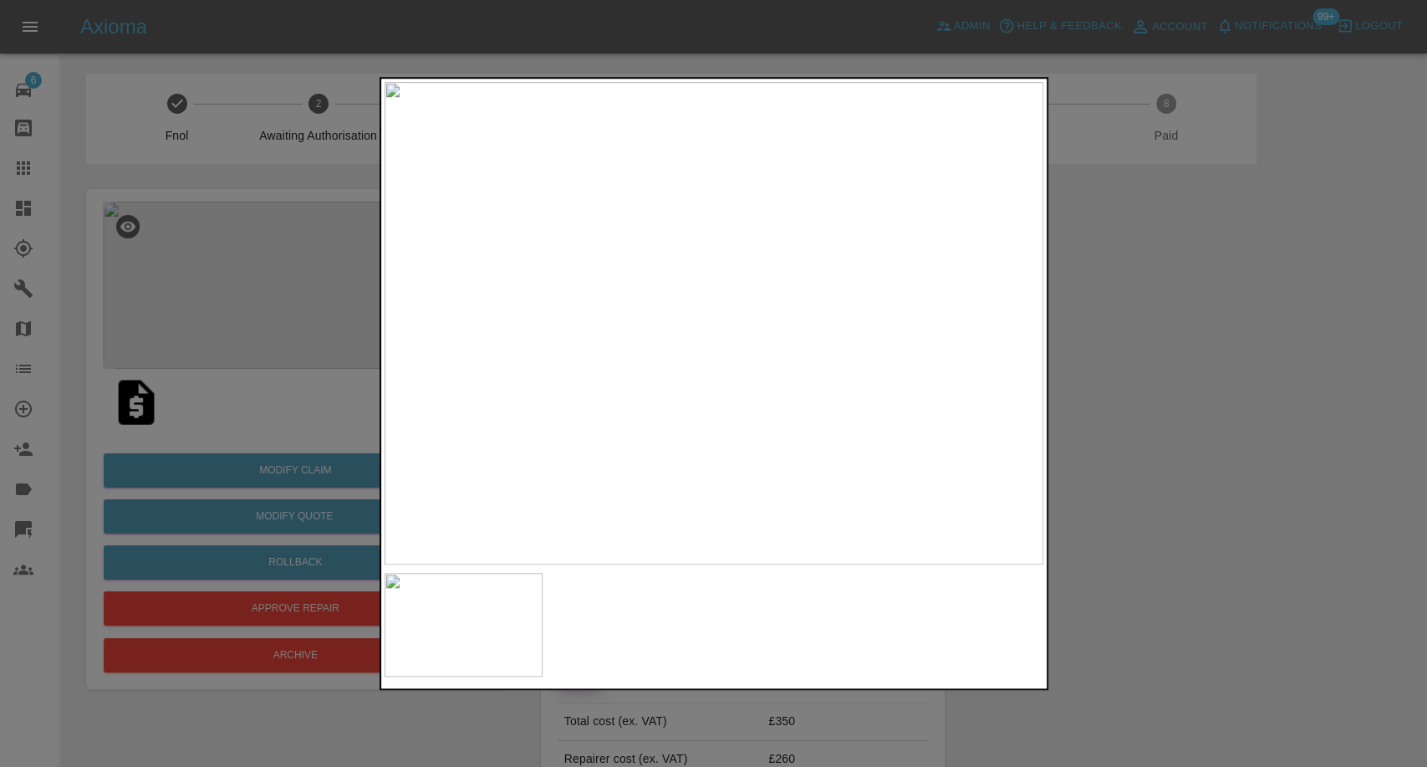
click at [1080, 447] on div at bounding box center [713, 383] width 1427 height 767
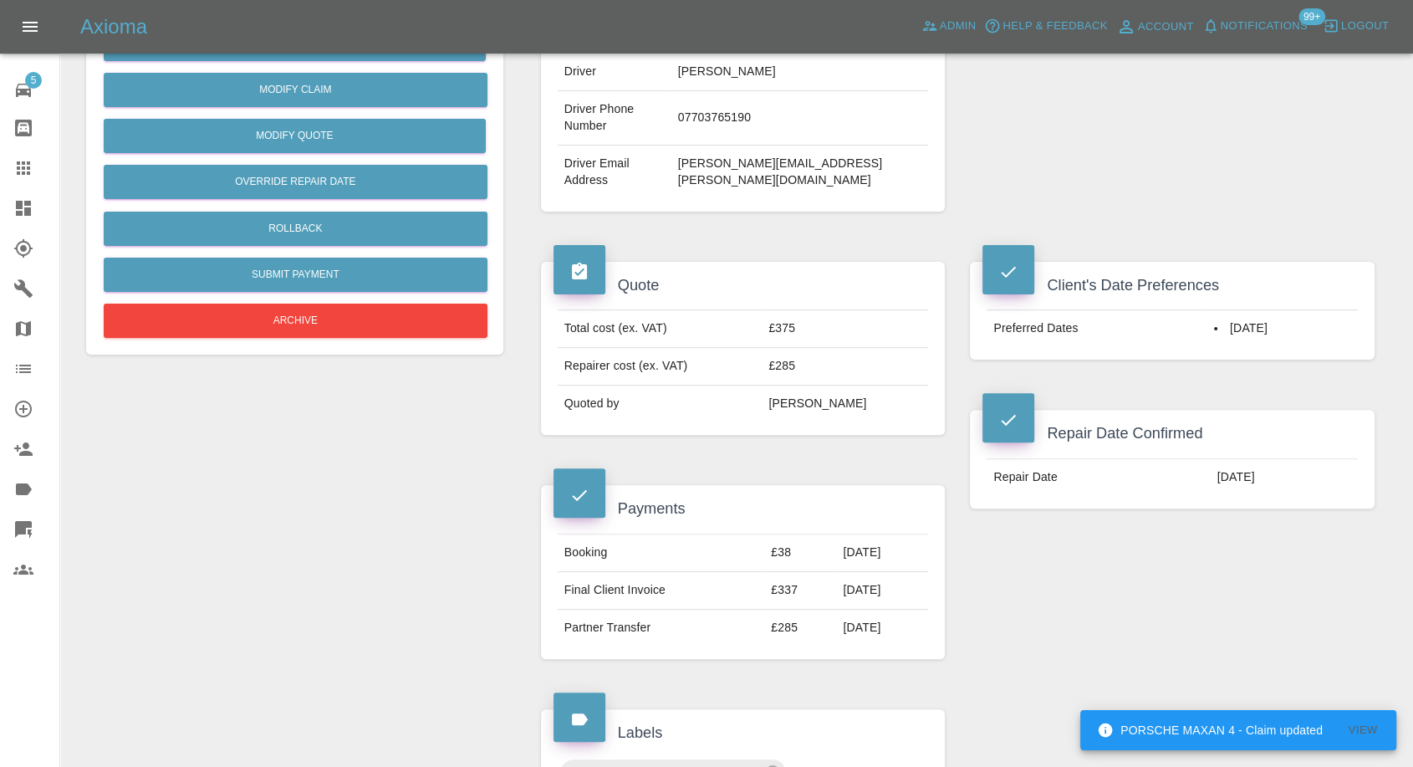
scroll to position [371, 0]
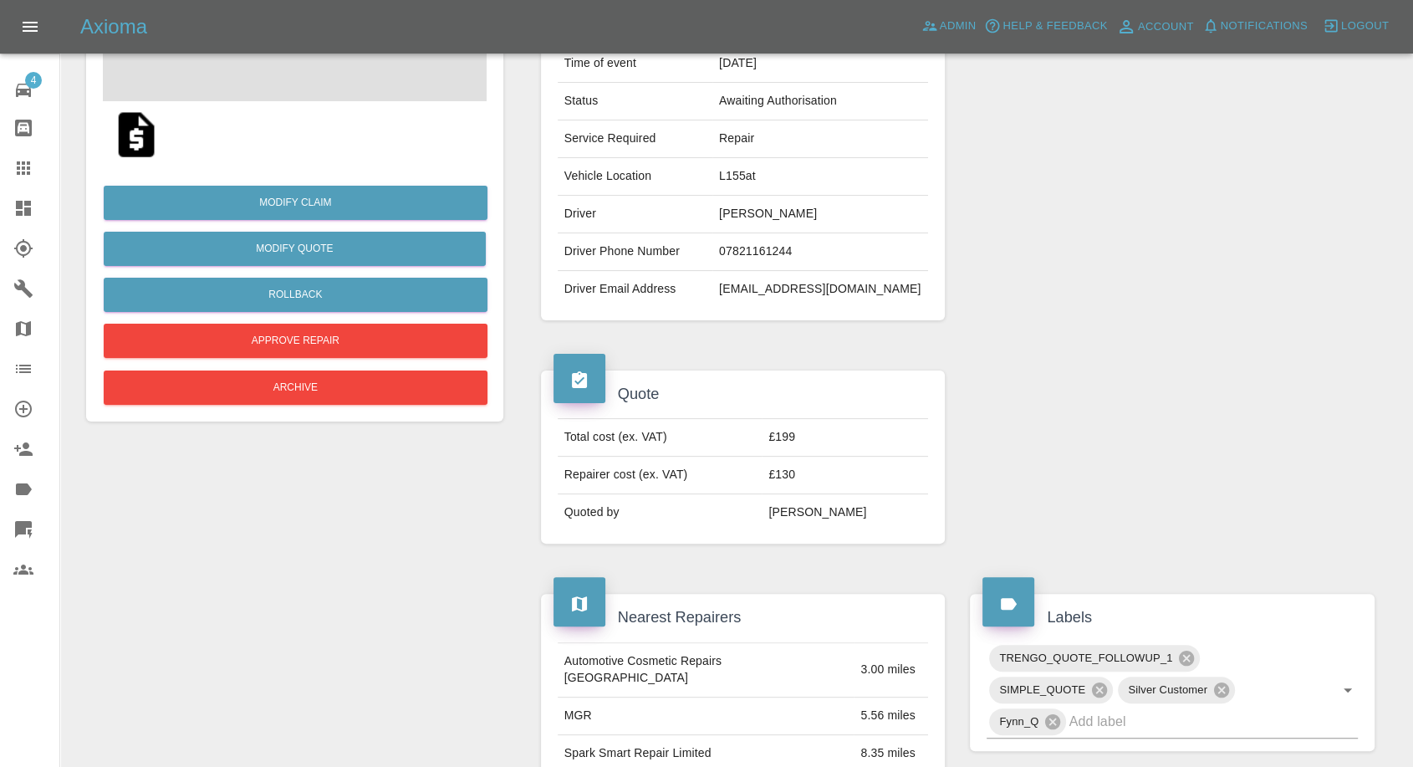
scroll to position [278, 0]
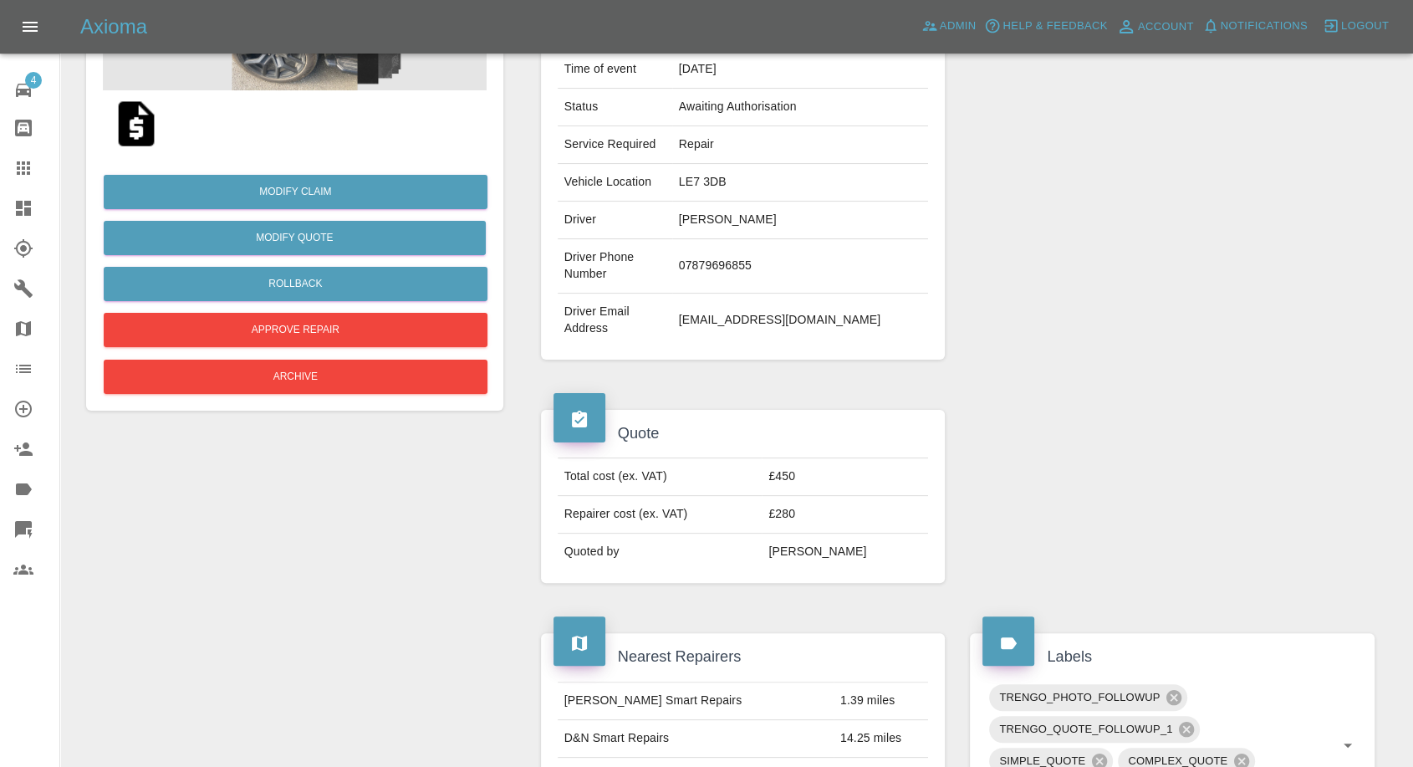
scroll to position [186, 0]
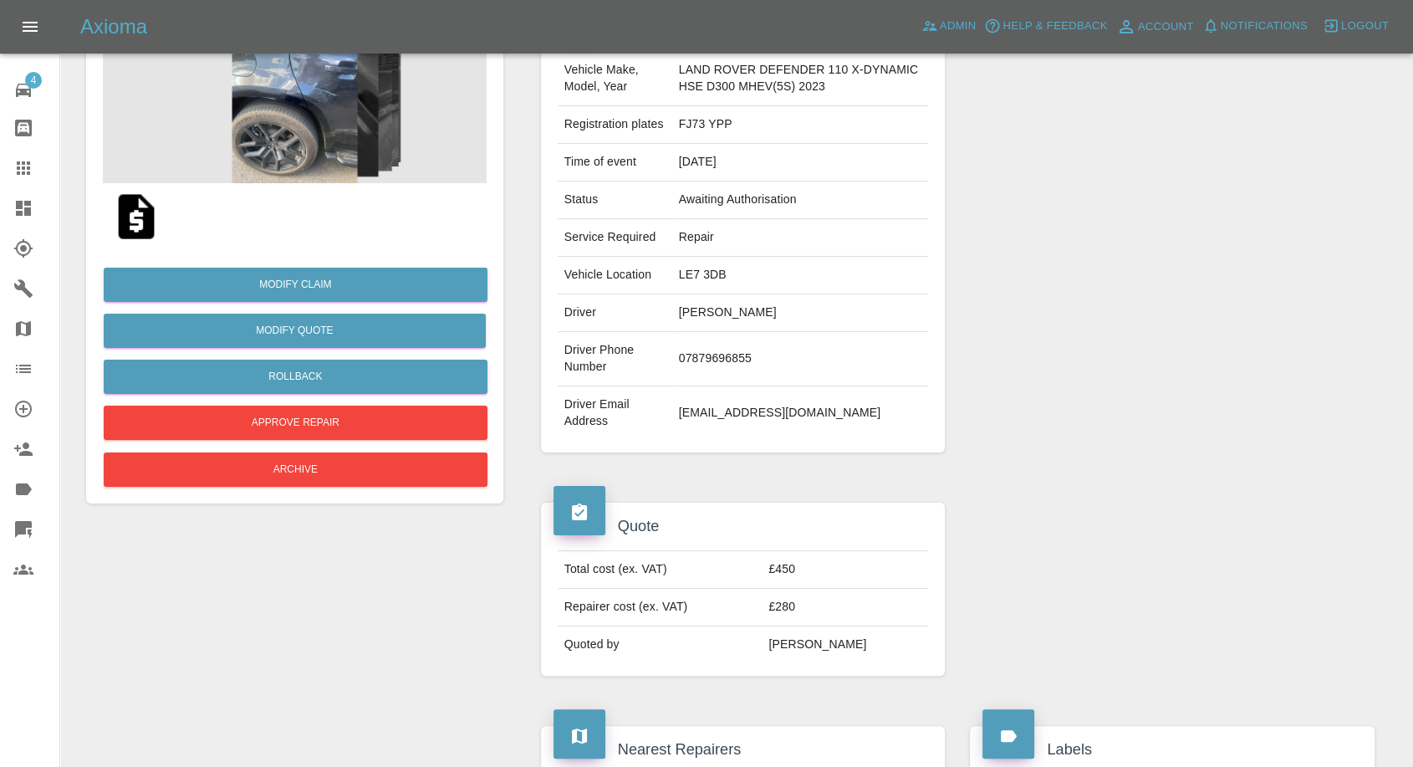
click at [130, 213] on img at bounding box center [137, 217] width 54 height 54
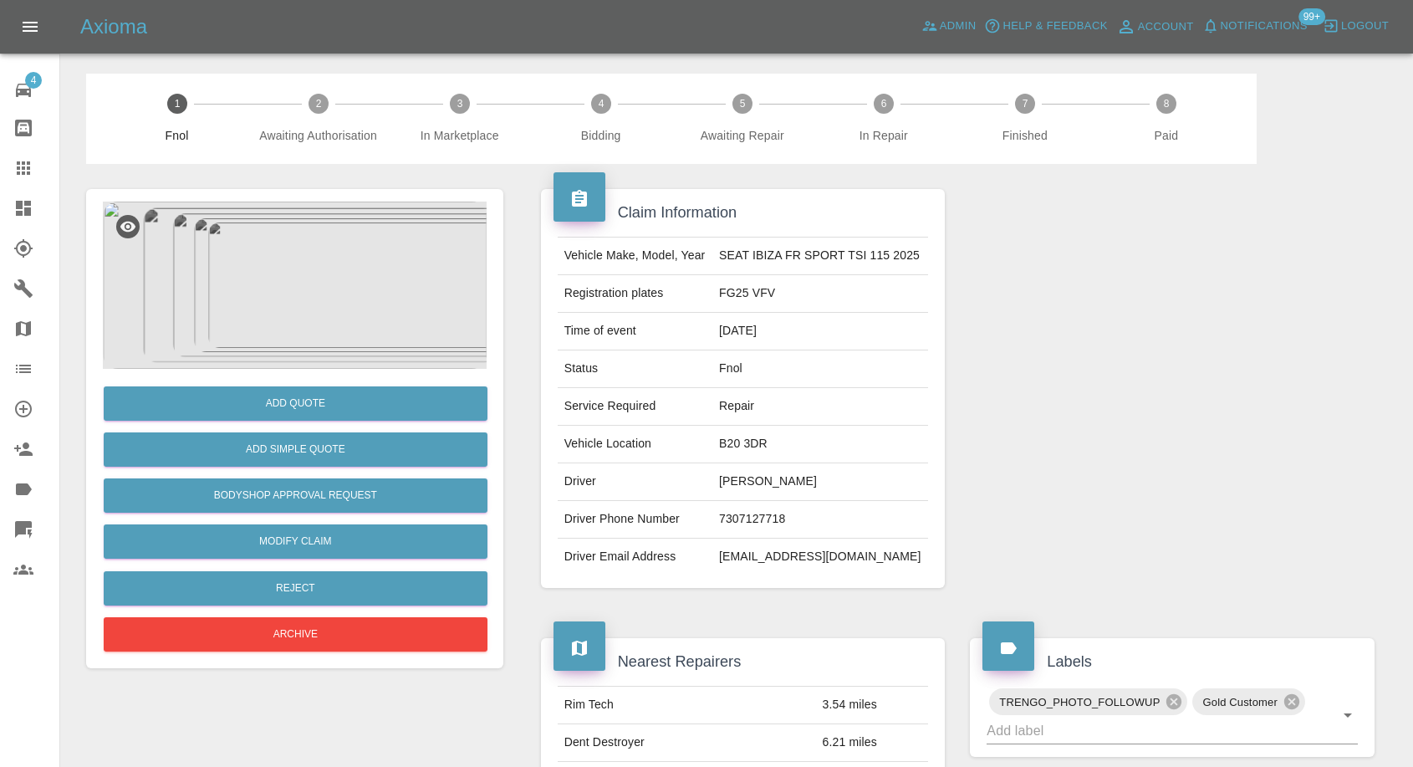
scroll to position [268, 0]
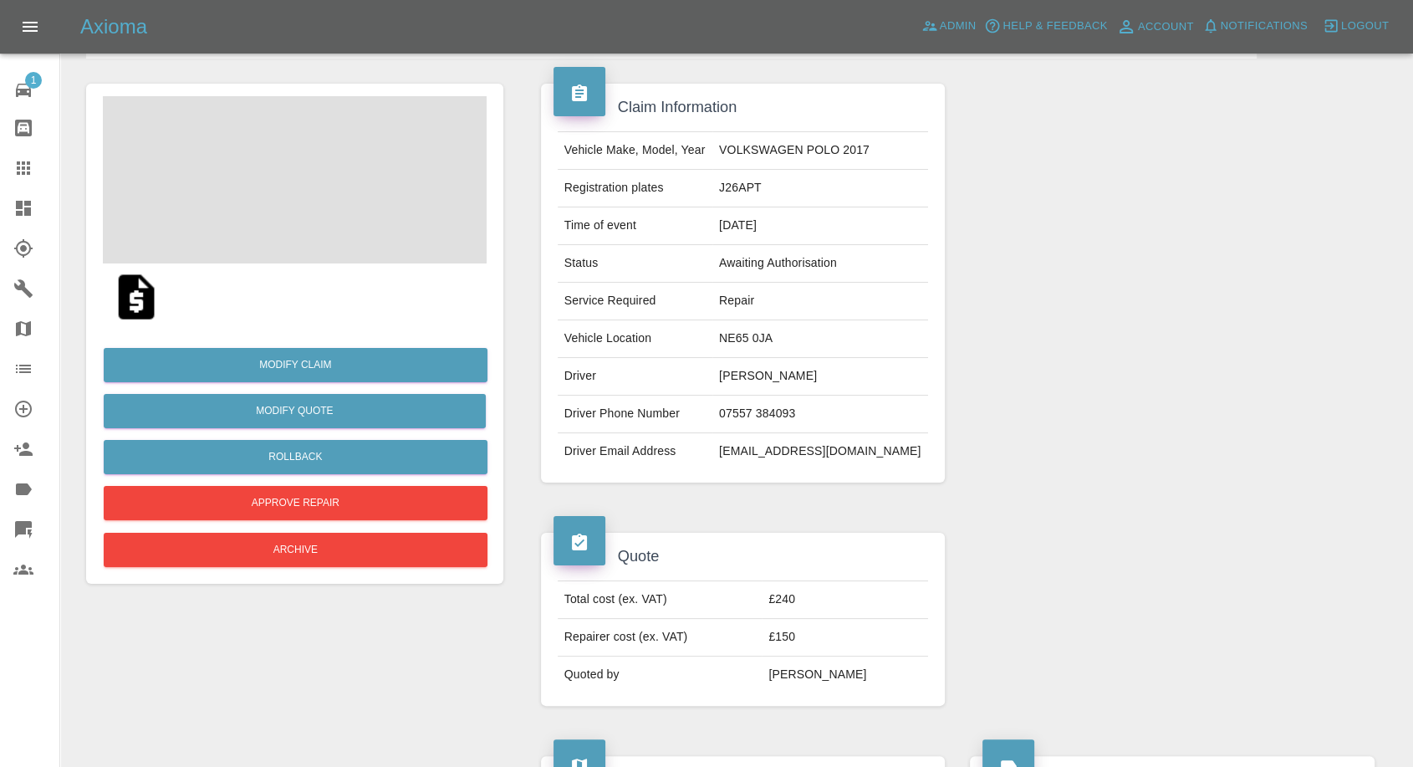
scroll to position [278, 0]
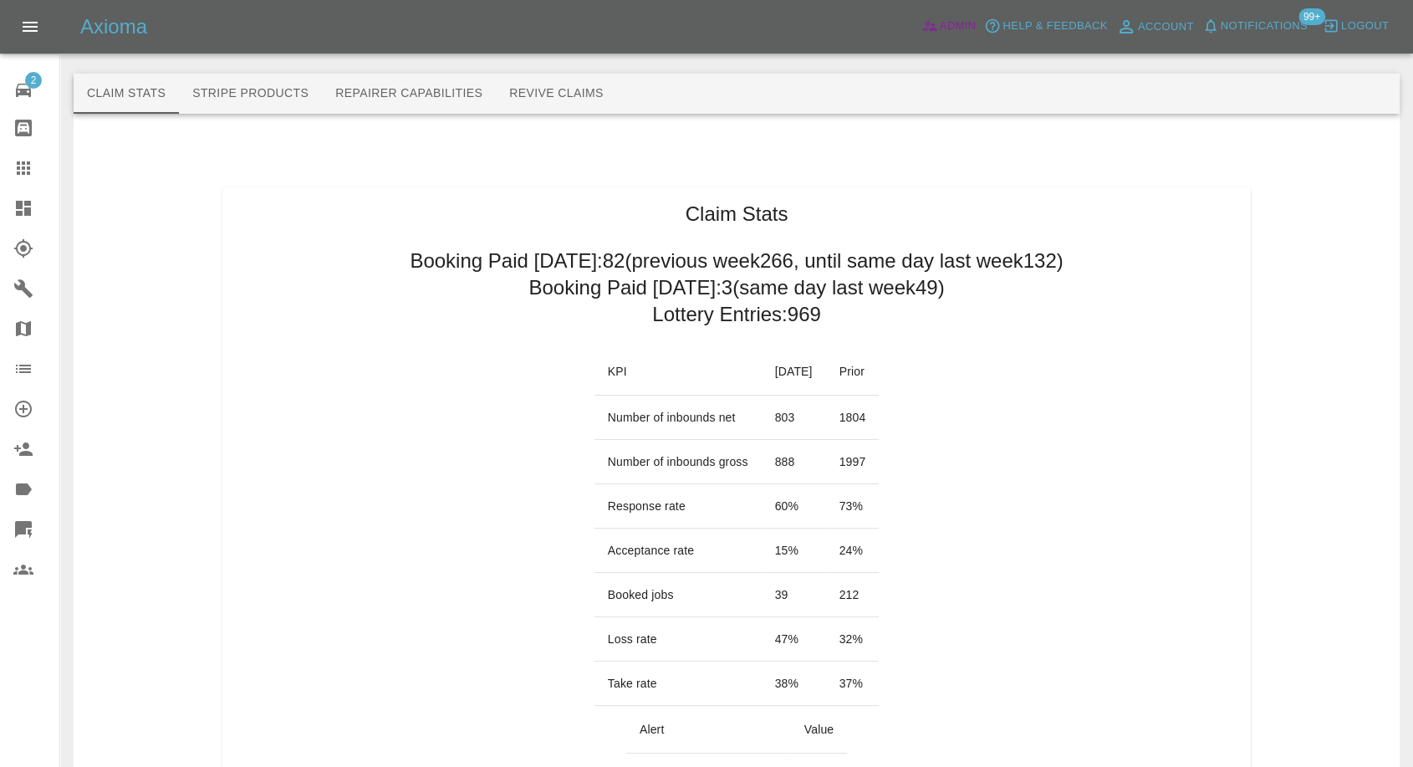
click at [952, 23] on span "Admin" at bounding box center [958, 26] width 37 height 19
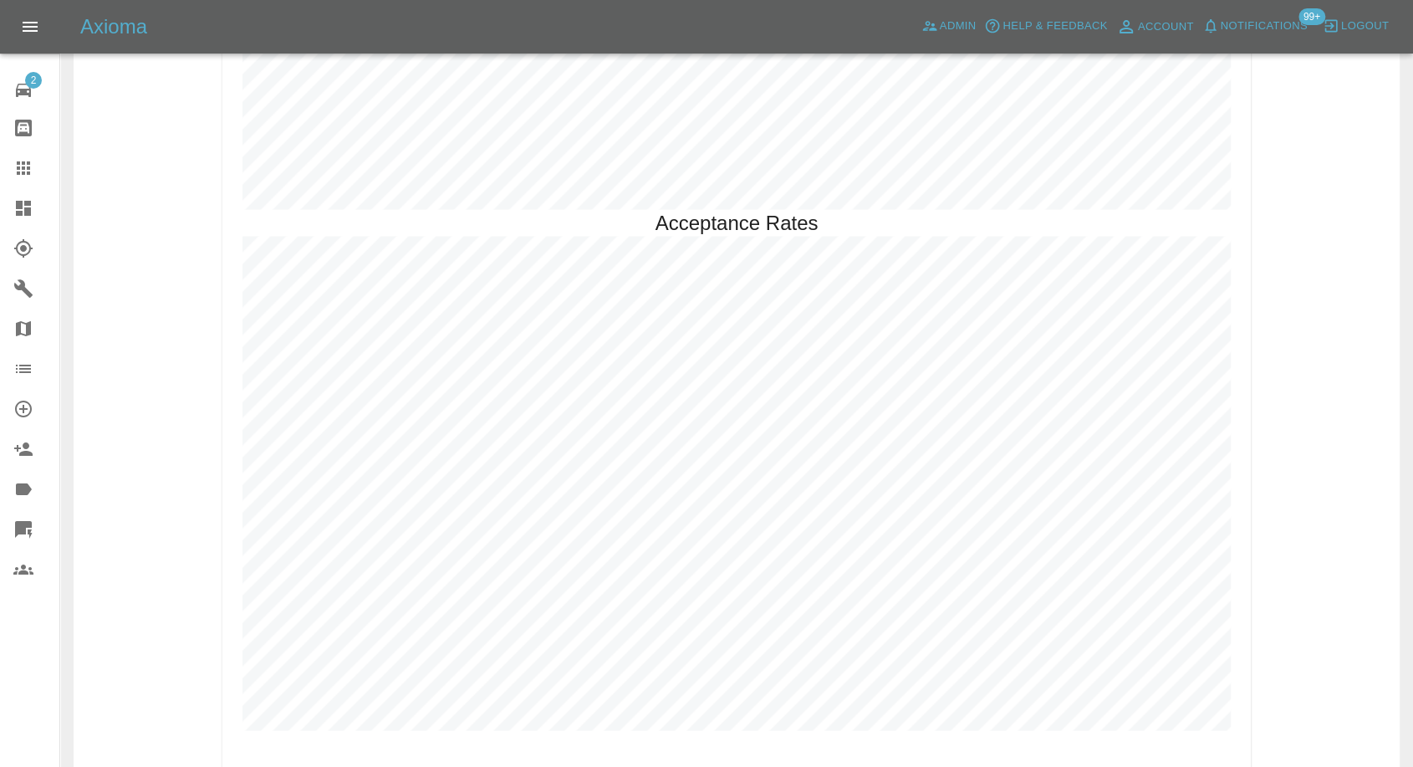
scroll to position [3407, 0]
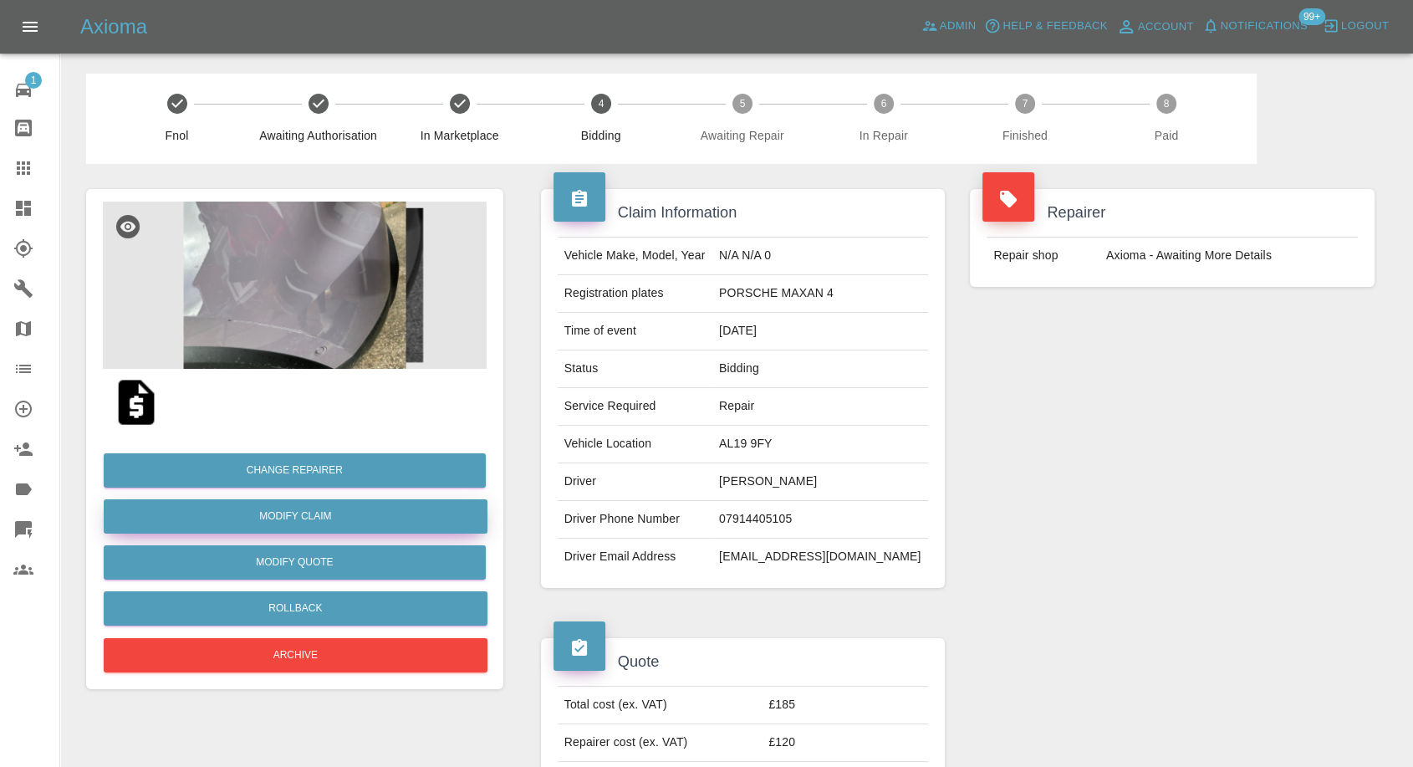
click at [305, 515] on link "Modify Claim" at bounding box center [296, 516] width 384 height 34
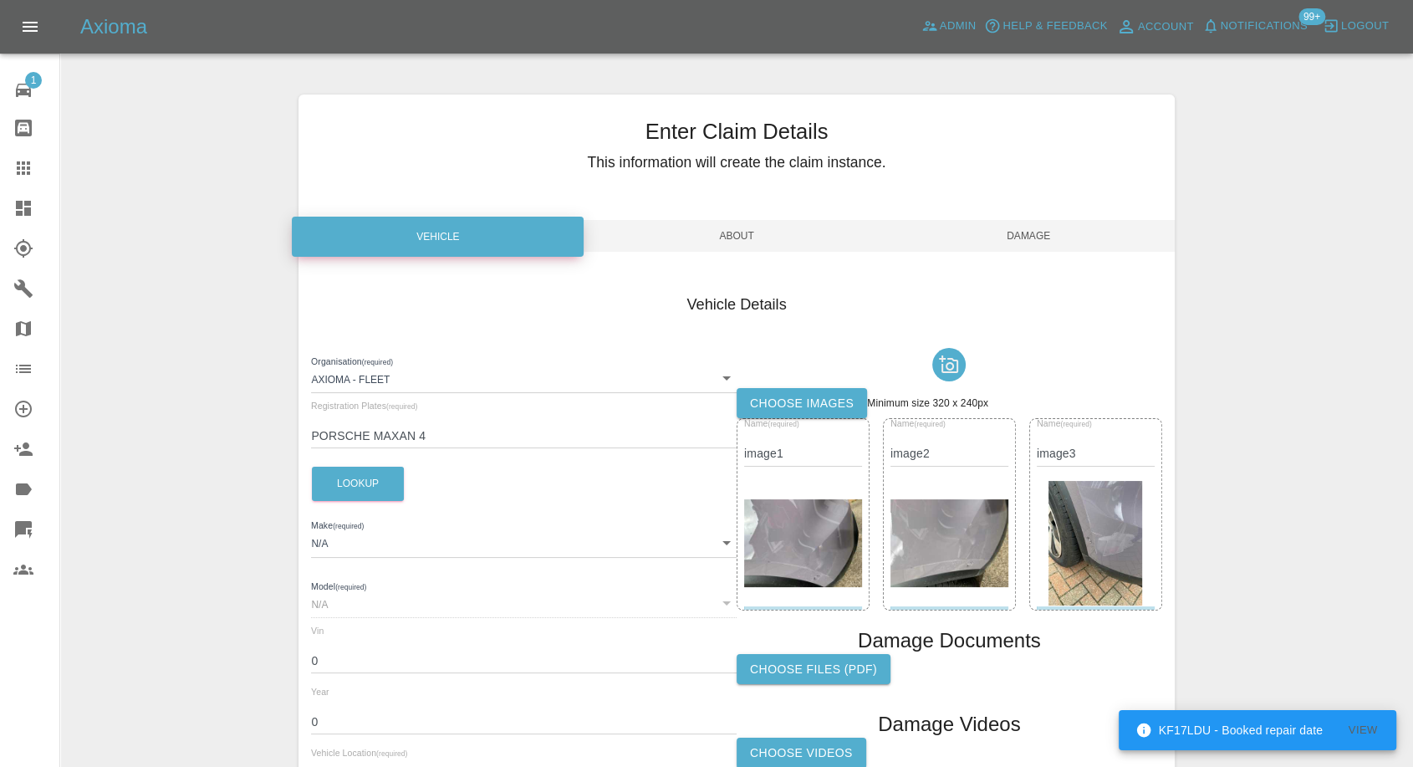
click at [381, 430] on input "PORSCHE MAXAN 4" at bounding box center [524, 436] width 426 height 24
paste input "NG25 KYA"
click at [366, 497] on button "Lookup" at bounding box center [358, 484] width 92 height 34
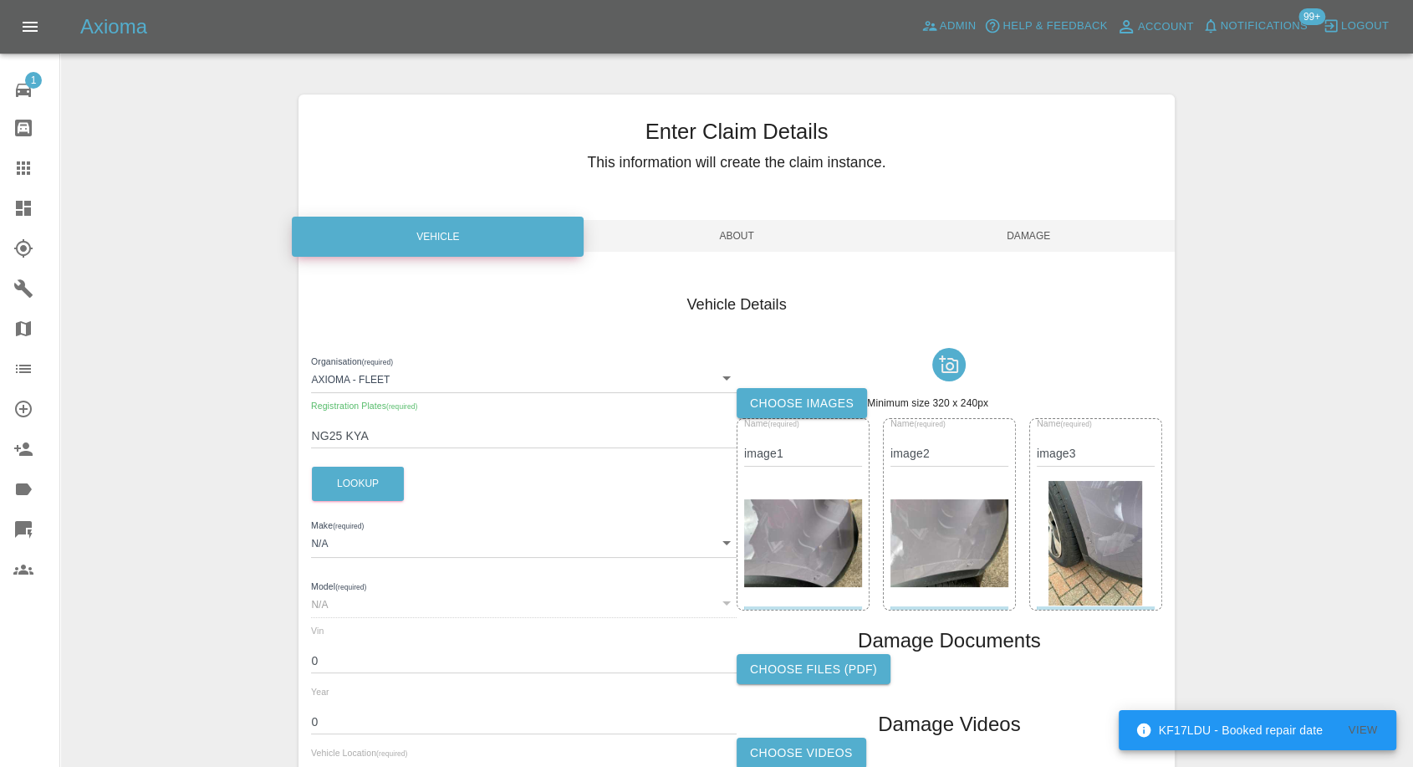
click at [345, 437] on input "NG25 KYA" at bounding box center [524, 436] width 426 height 24
type input "NG25KYA"
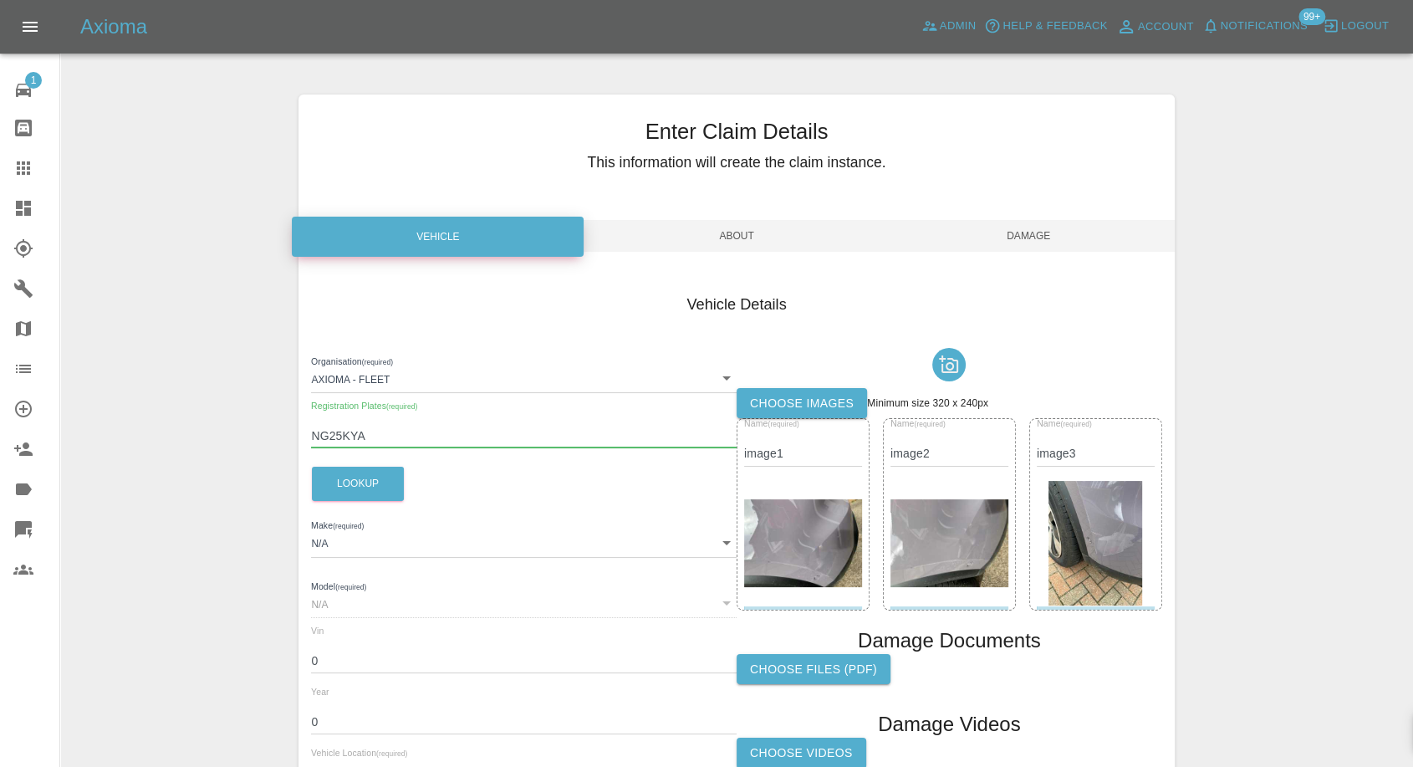
type input "PORSCHE"
type input "MACAN 4"
type input "WP1ZZZXA3SL010972"
type input "2025"
type input "NG25KYA"
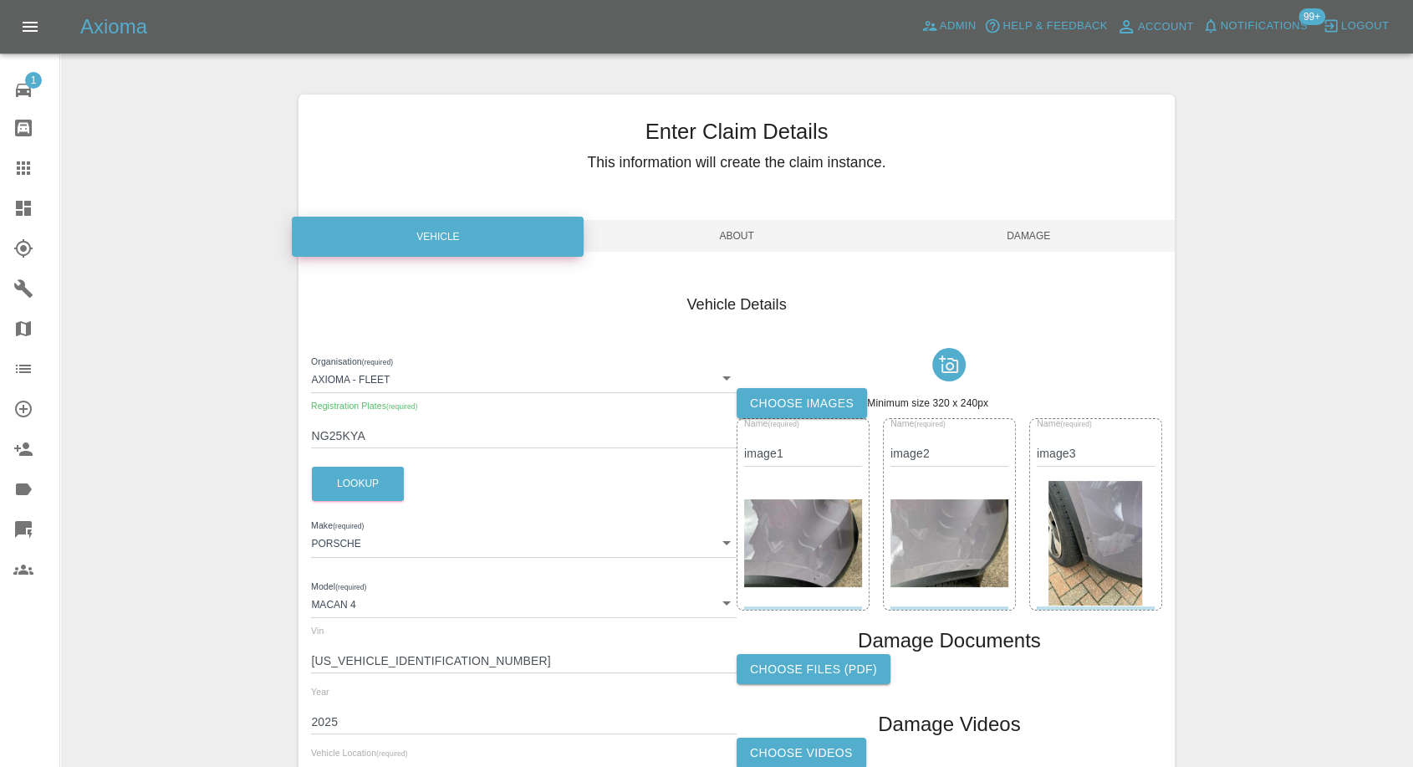
click at [1037, 227] on span "Damage" at bounding box center [1029, 236] width 292 height 32
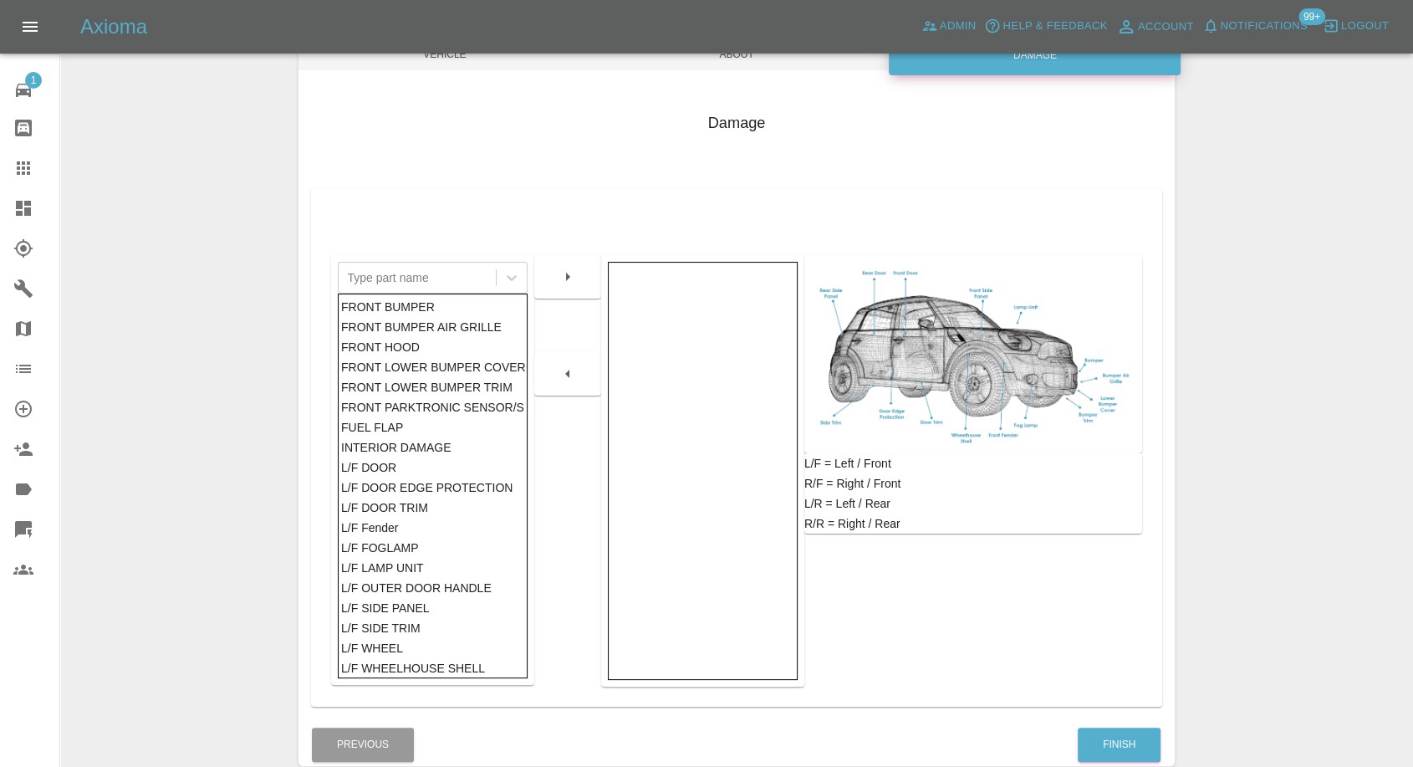
scroll to position [268, 0]
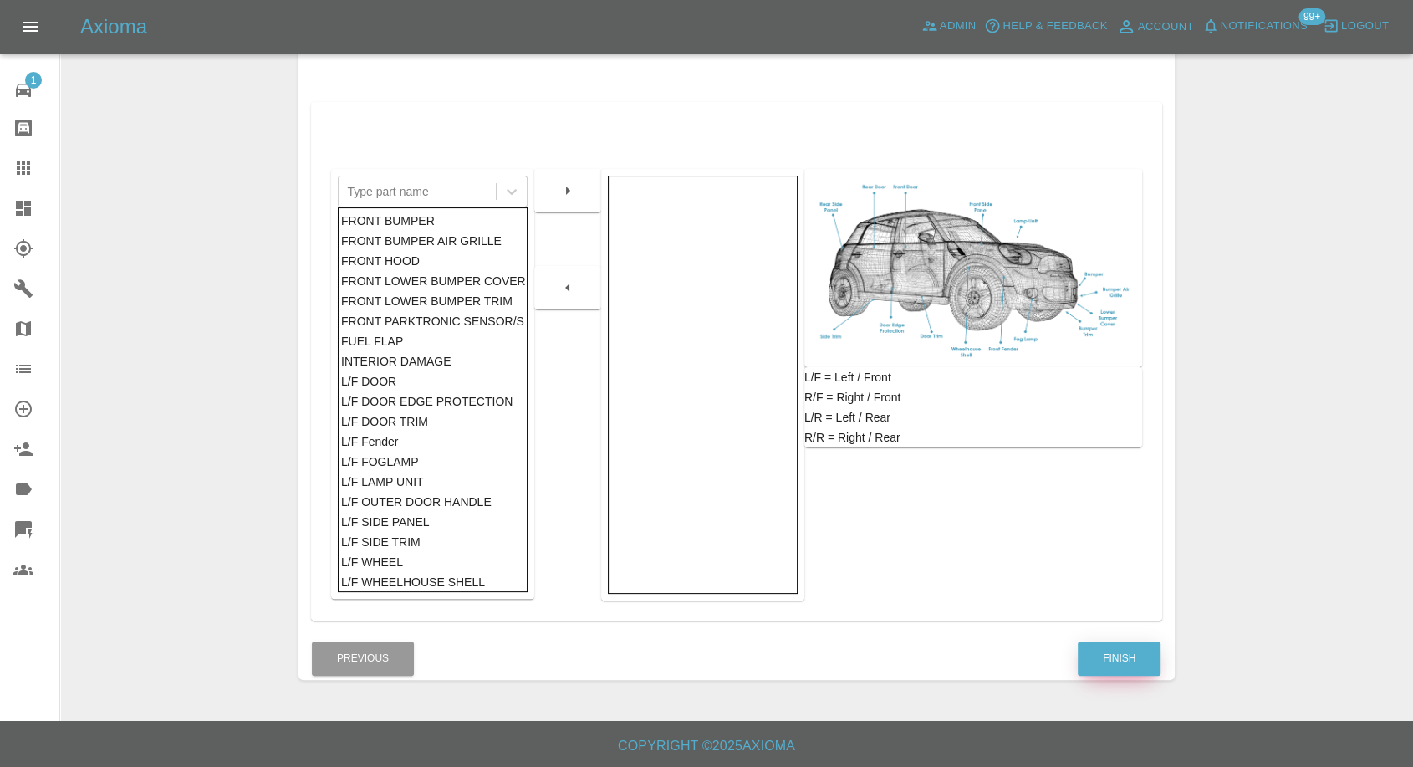
click at [1103, 668] on button "Finish" at bounding box center [1119, 658] width 83 height 34
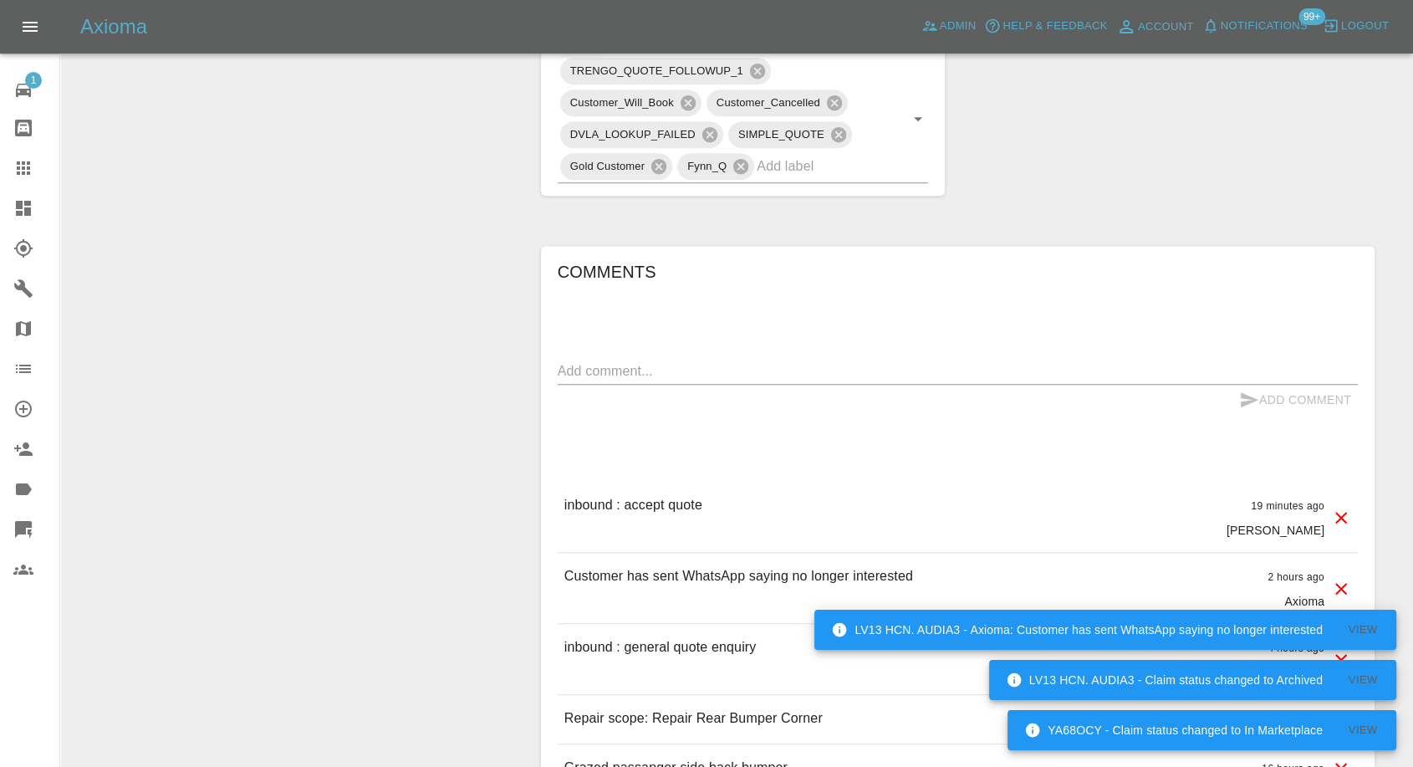
scroll to position [929, 0]
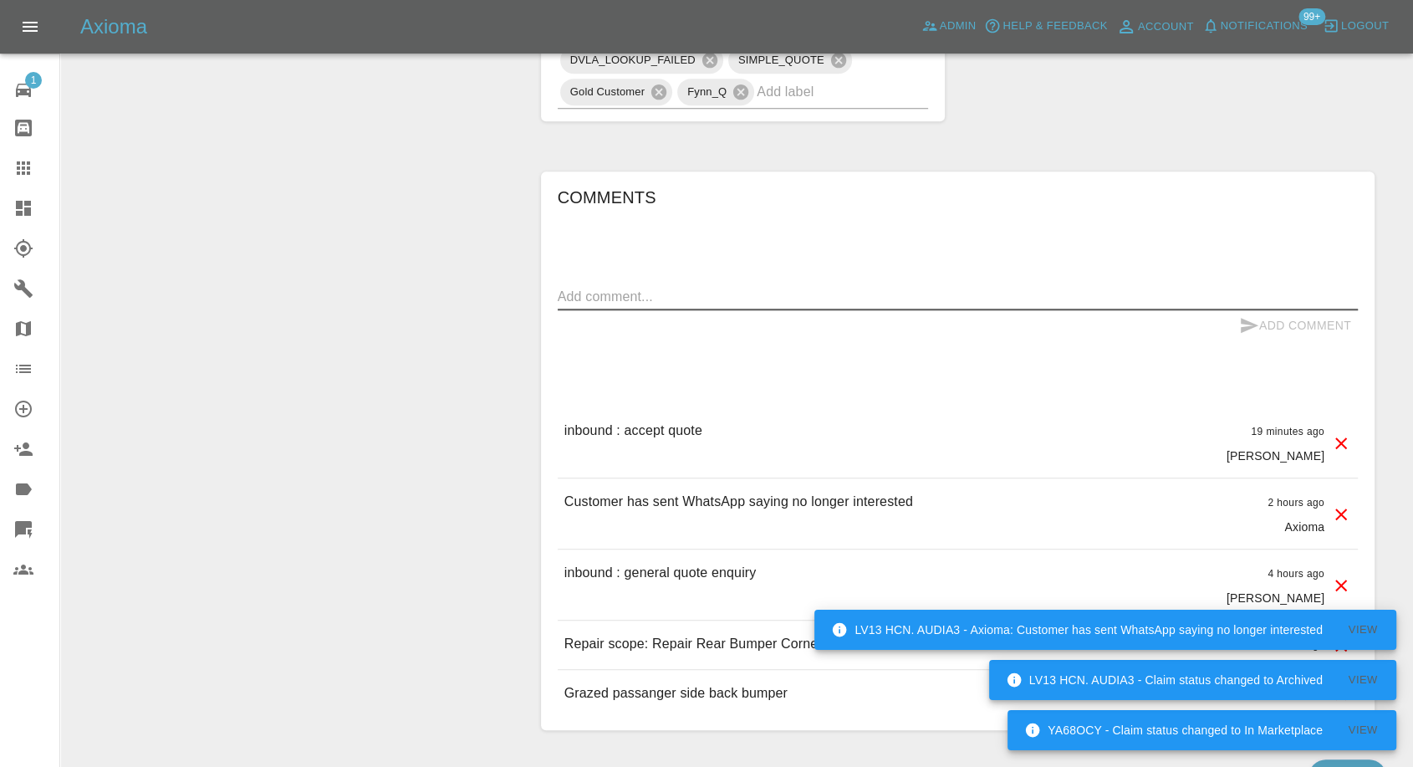
click at [617, 299] on textarea at bounding box center [958, 296] width 800 height 19
paste textarea "I have cancelled with somebody to get it done by Axioma"
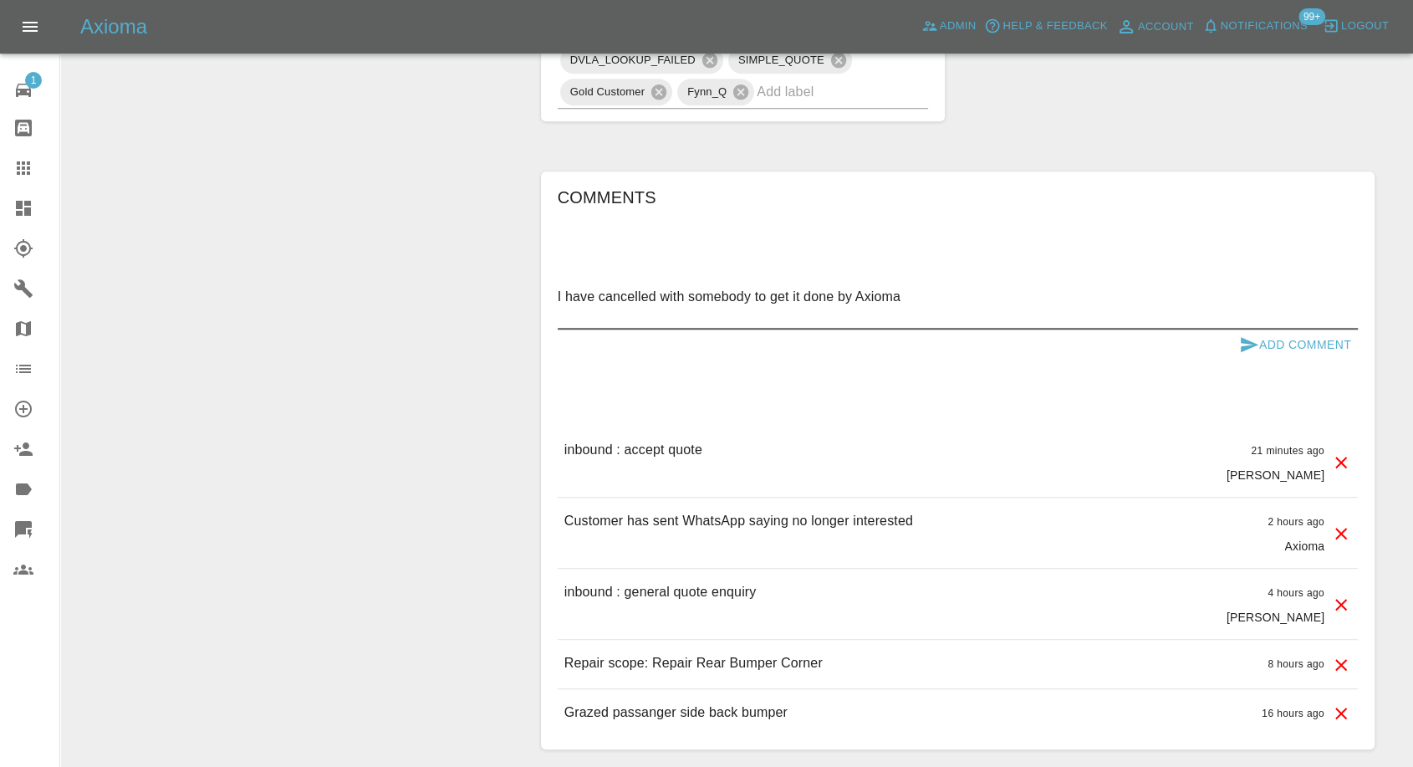
paste textarea "Can we get it done on 2/10 please"
type textarea "I have cancelled with somebody to get it done by Axioma Can we get it done on 2…"
click at [1250, 346] on icon "submit" at bounding box center [1250, 344] width 18 height 15
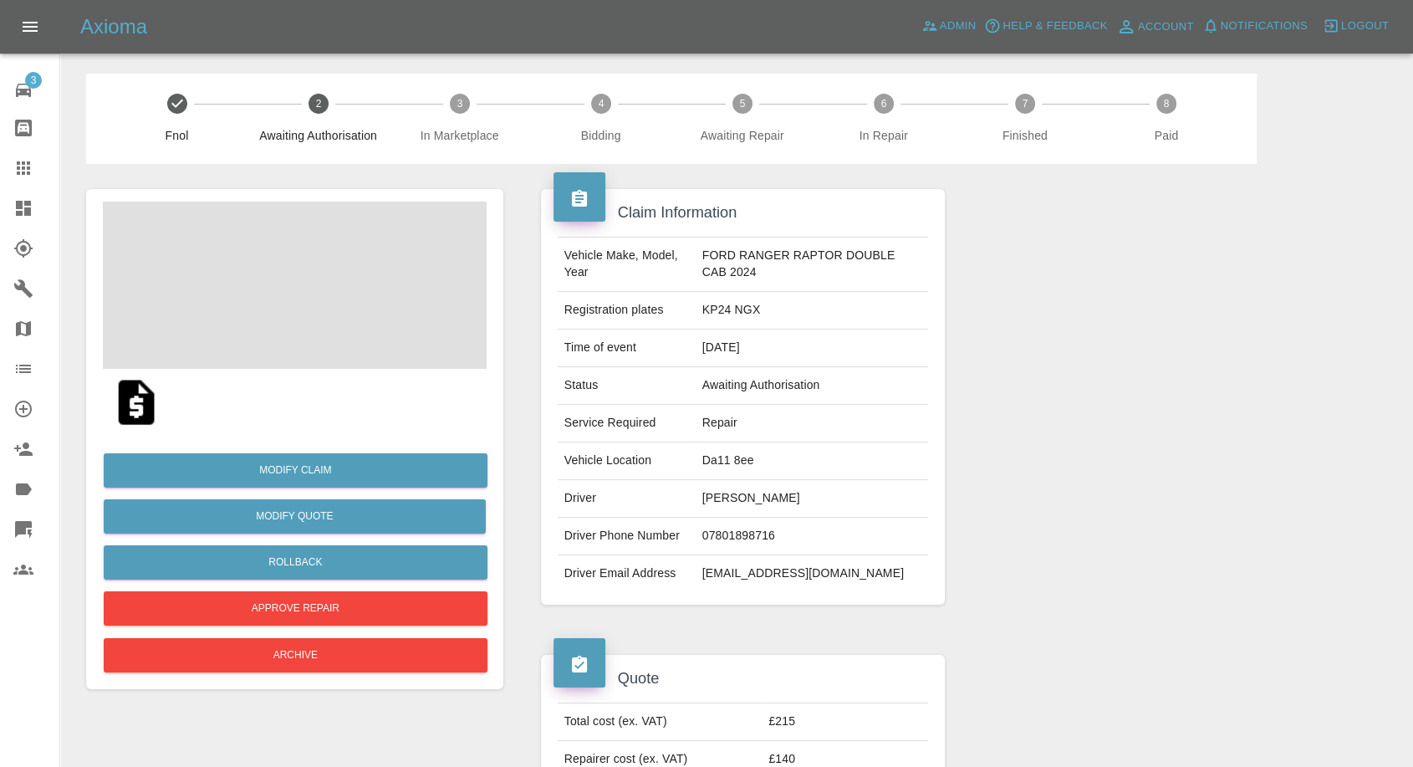
click at [725, 537] on td "07801898716" at bounding box center [812, 537] width 233 height 38
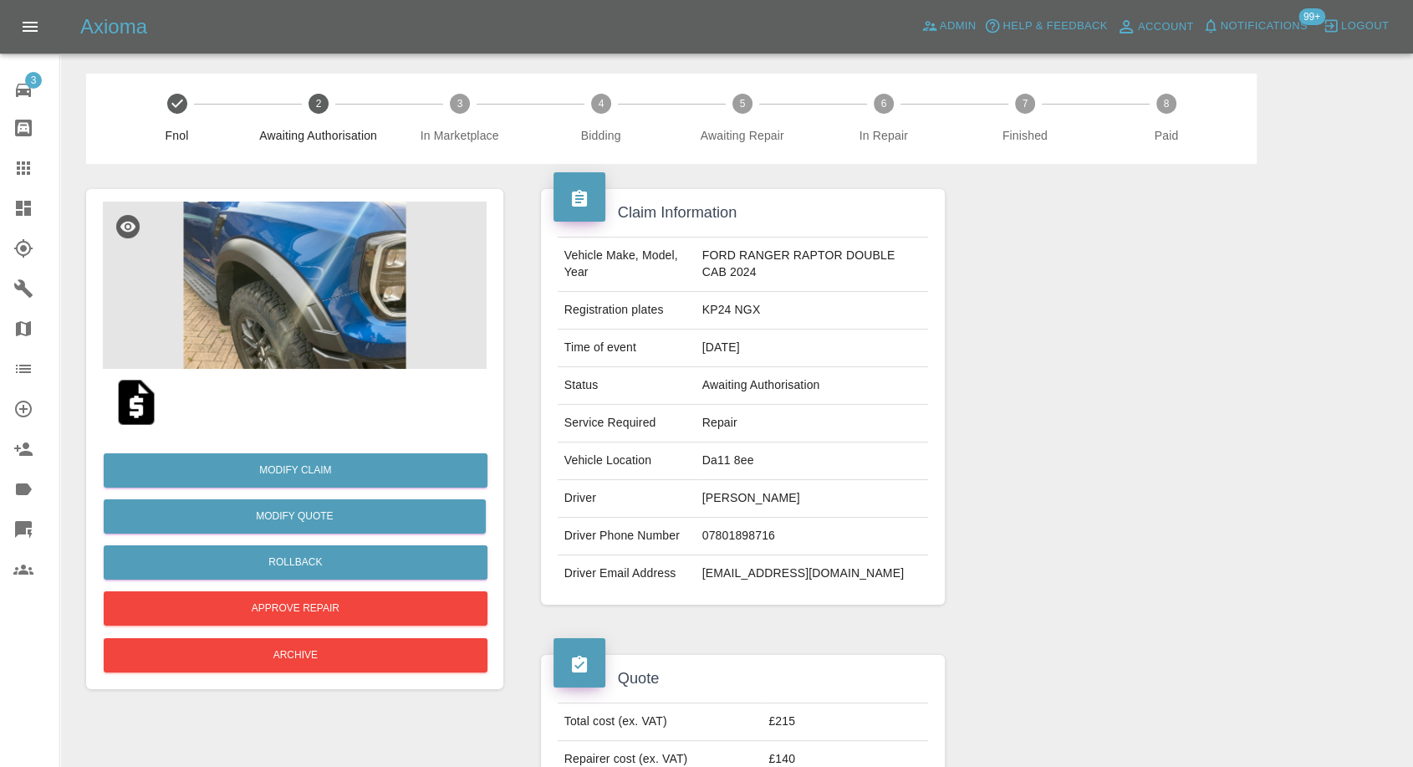
click at [1279, 334] on div at bounding box center [1172, 397] width 430 height 466
click at [748, 496] on td "[PERSON_NAME]" at bounding box center [812, 499] width 233 height 38
click at [748, 496] on td "Bob Haisman" at bounding box center [812, 499] width 233 height 38
copy td "Bob Haisman"
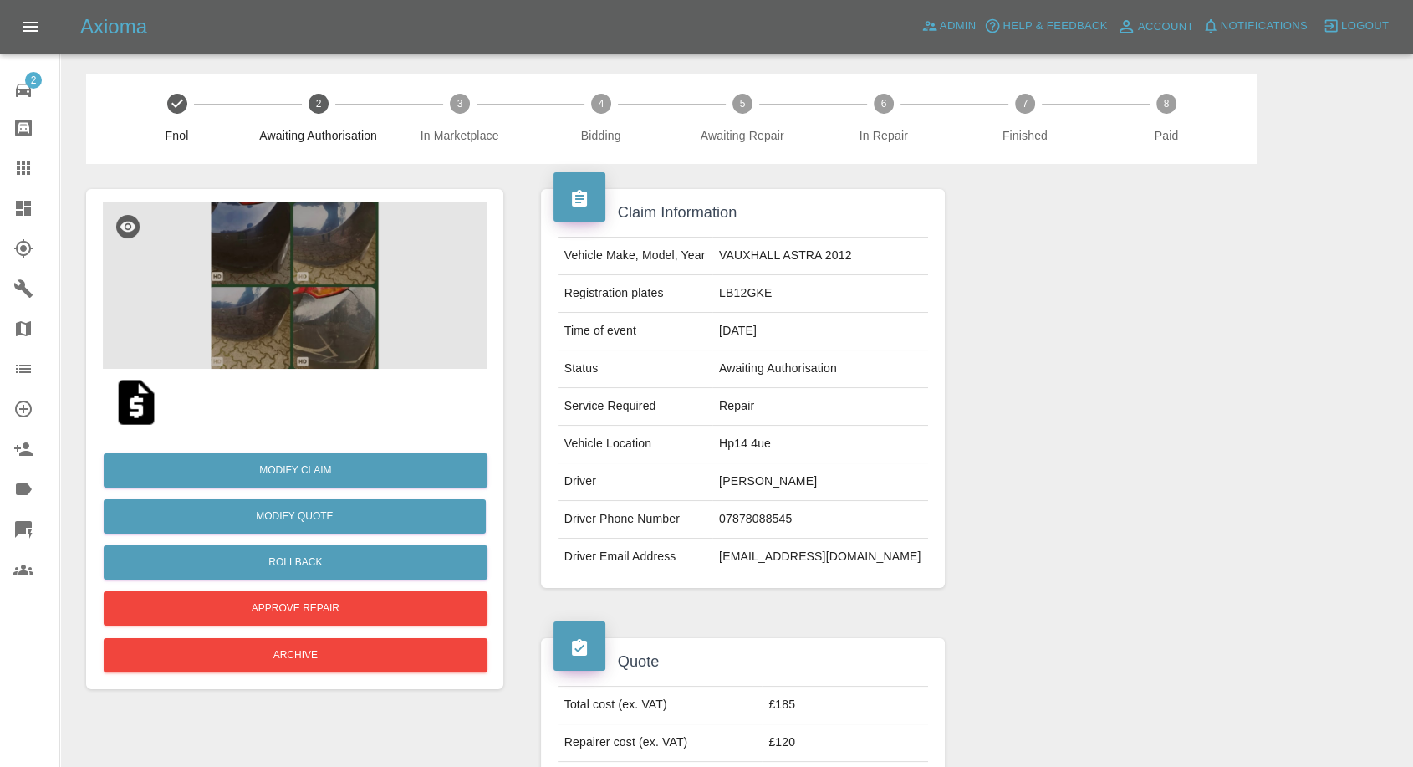
click at [140, 410] on img at bounding box center [137, 402] width 54 height 54
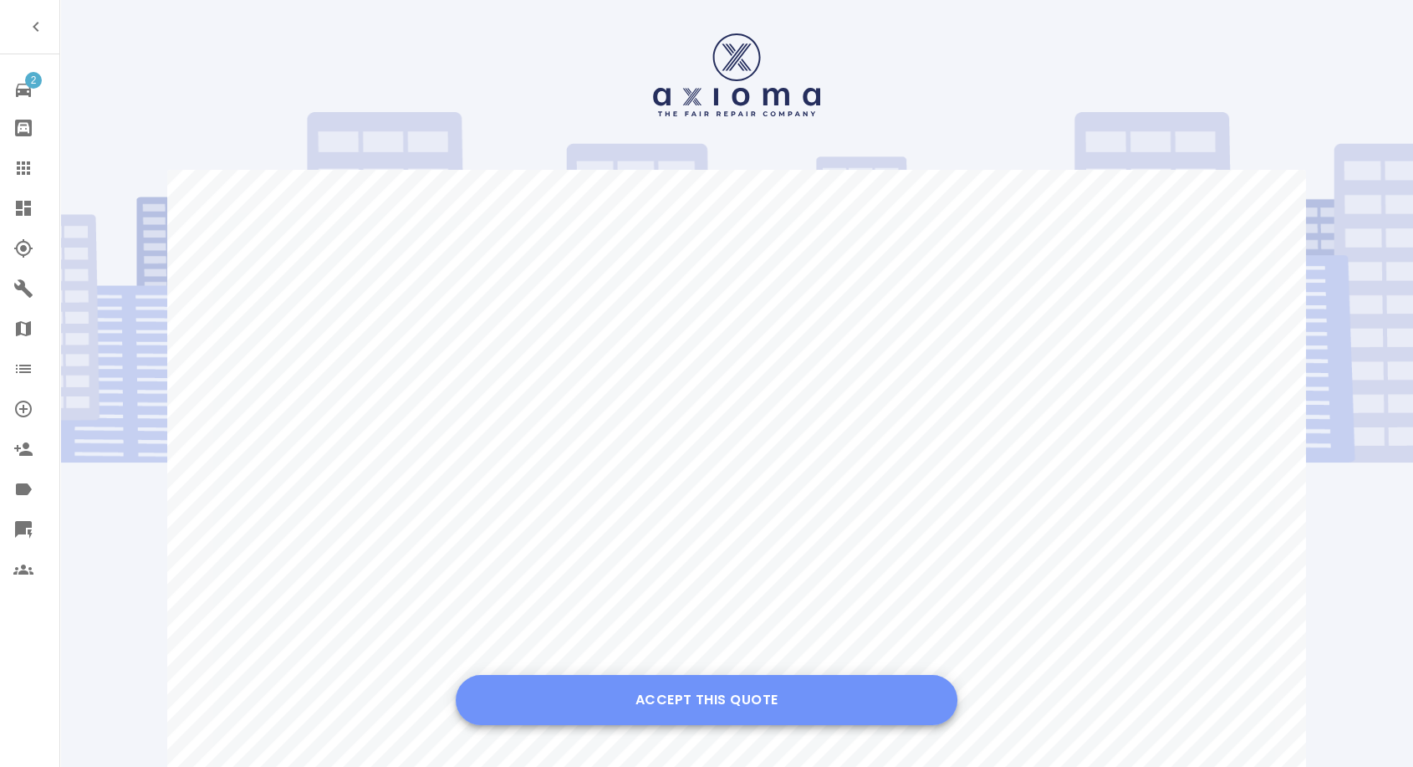
click at [653, 709] on button "Accept this Quote" at bounding box center [707, 700] width 502 height 50
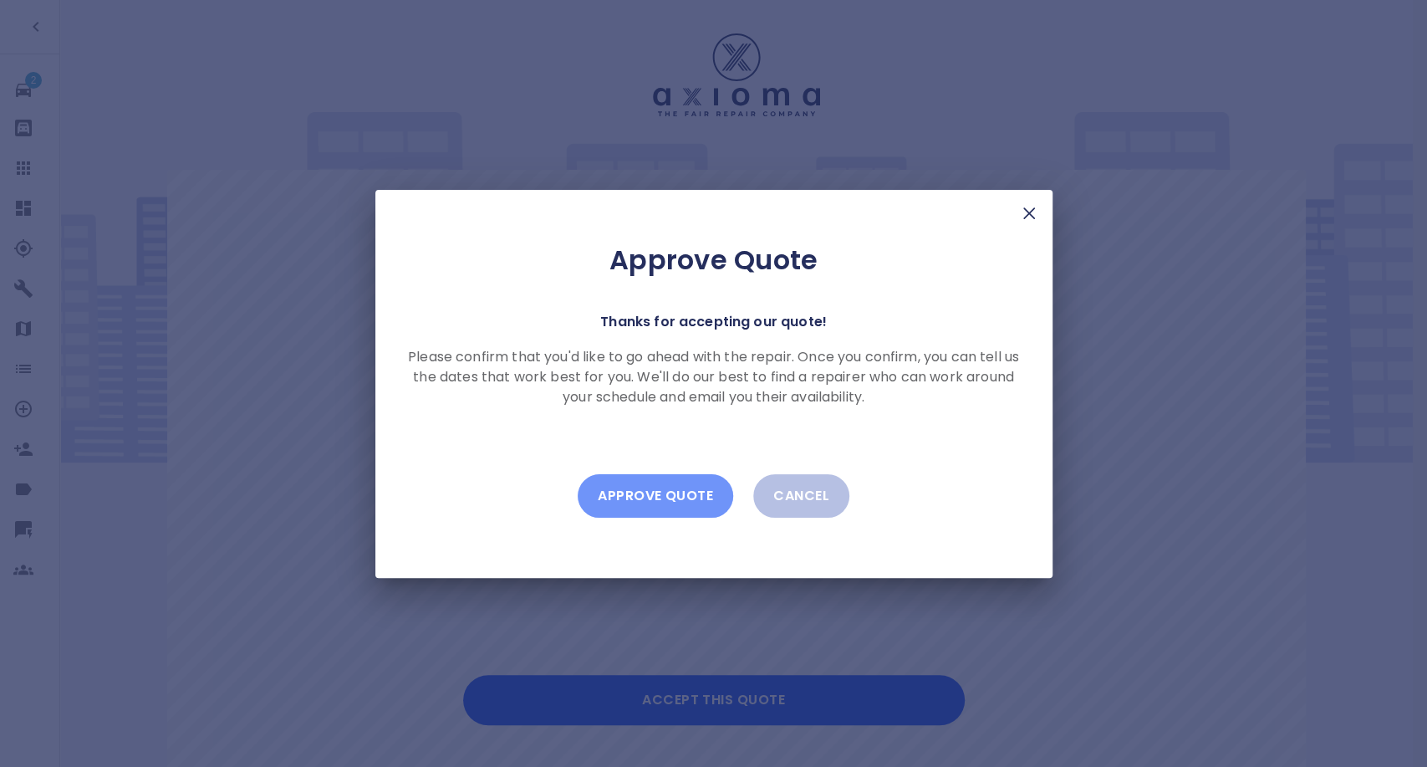
click at [700, 517] on button "Approve Quote" at bounding box center [656, 495] width 156 height 43
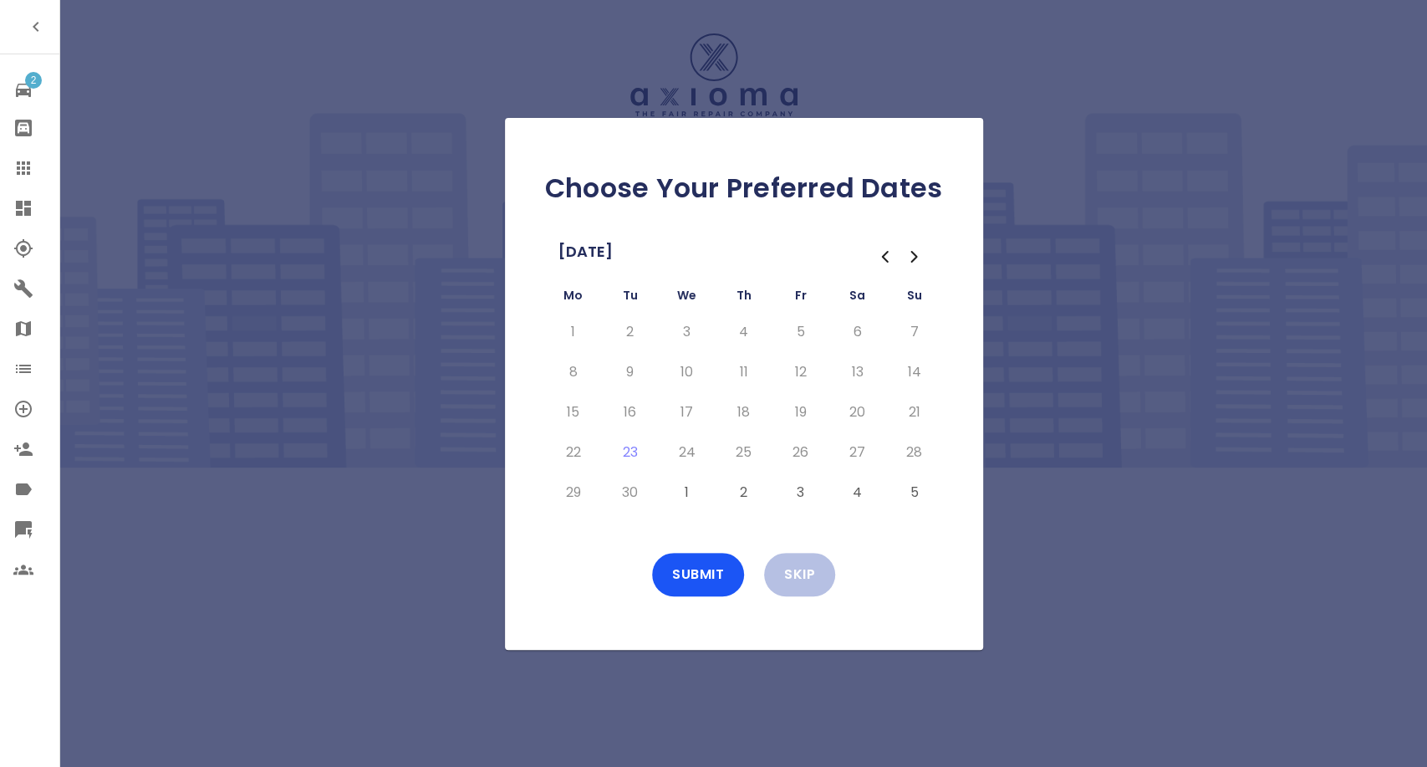
click at [679, 493] on button "1" at bounding box center [687, 492] width 30 height 27
click at [736, 493] on button "2" at bounding box center [744, 492] width 30 height 27
click at [786, 494] on button "3" at bounding box center [801, 492] width 30 height 27
click at [716, 587] on button "Submit" at bounding box center [698, 574] width 92 height 43
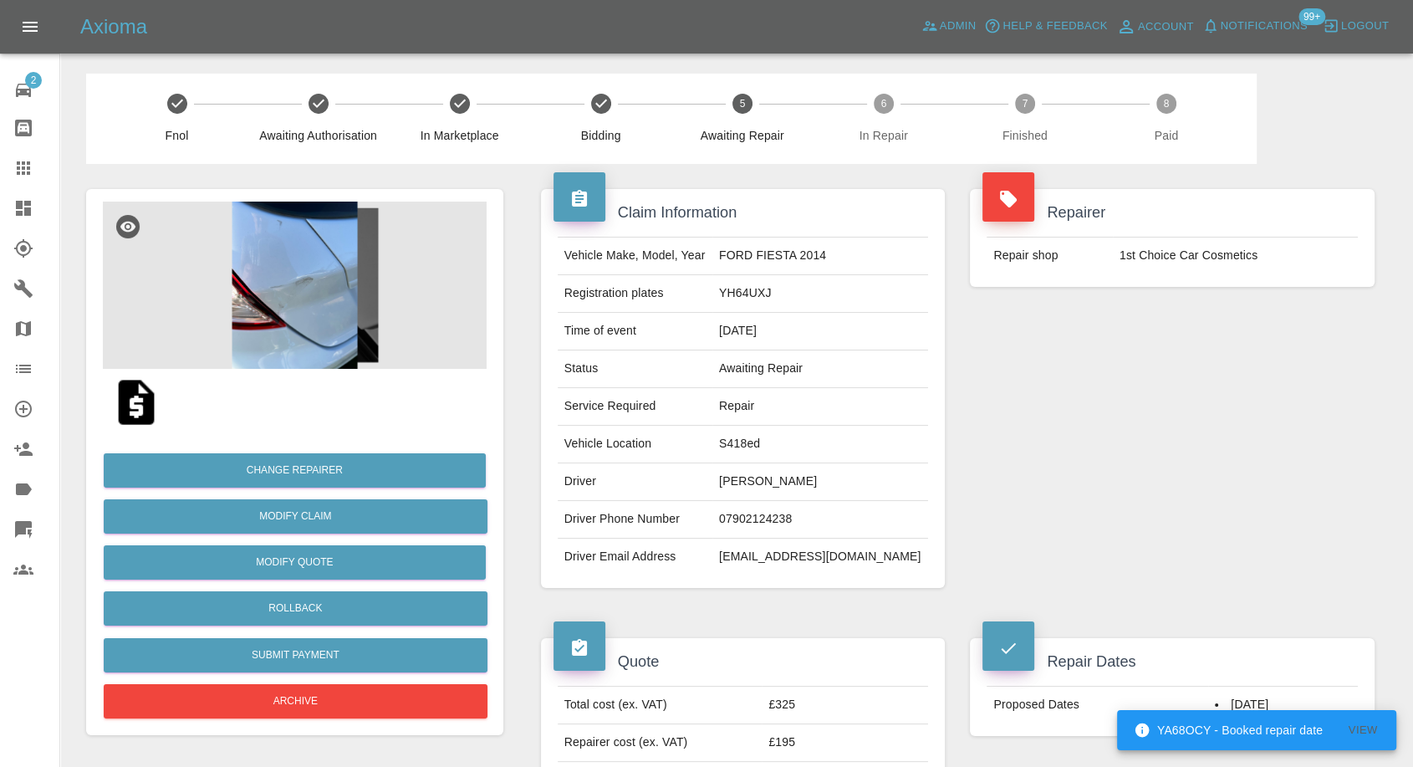
click at [793, 540] on td "[EMAIL_ADDRESS][DOMAIN_NAME]" at bounding box center [820, 557] width 216 height 37
copy div "[EMAIL_ADDRESS][DOMAIN_NAME]"
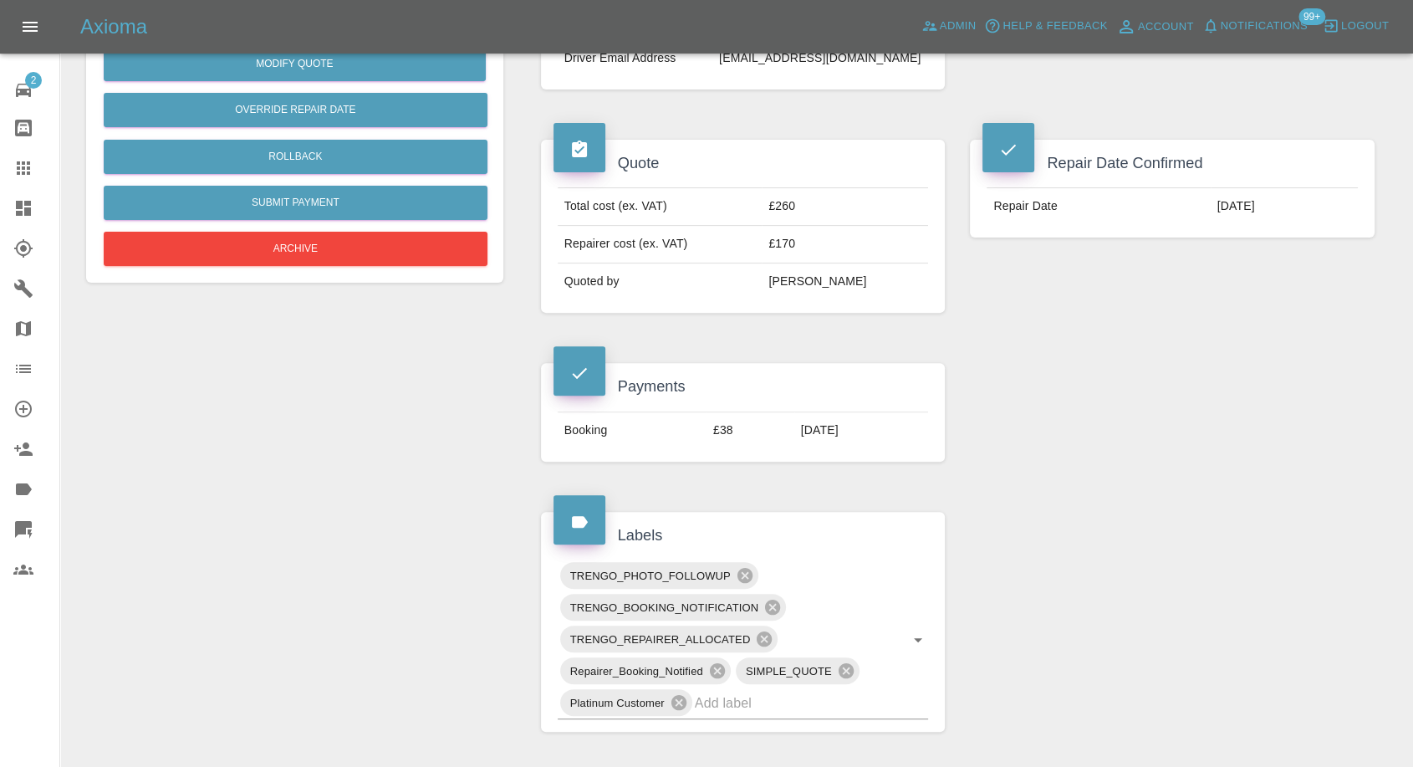
scroll to position [464, 0]
